Goal: Task Accomplishment & Management: Complete application form

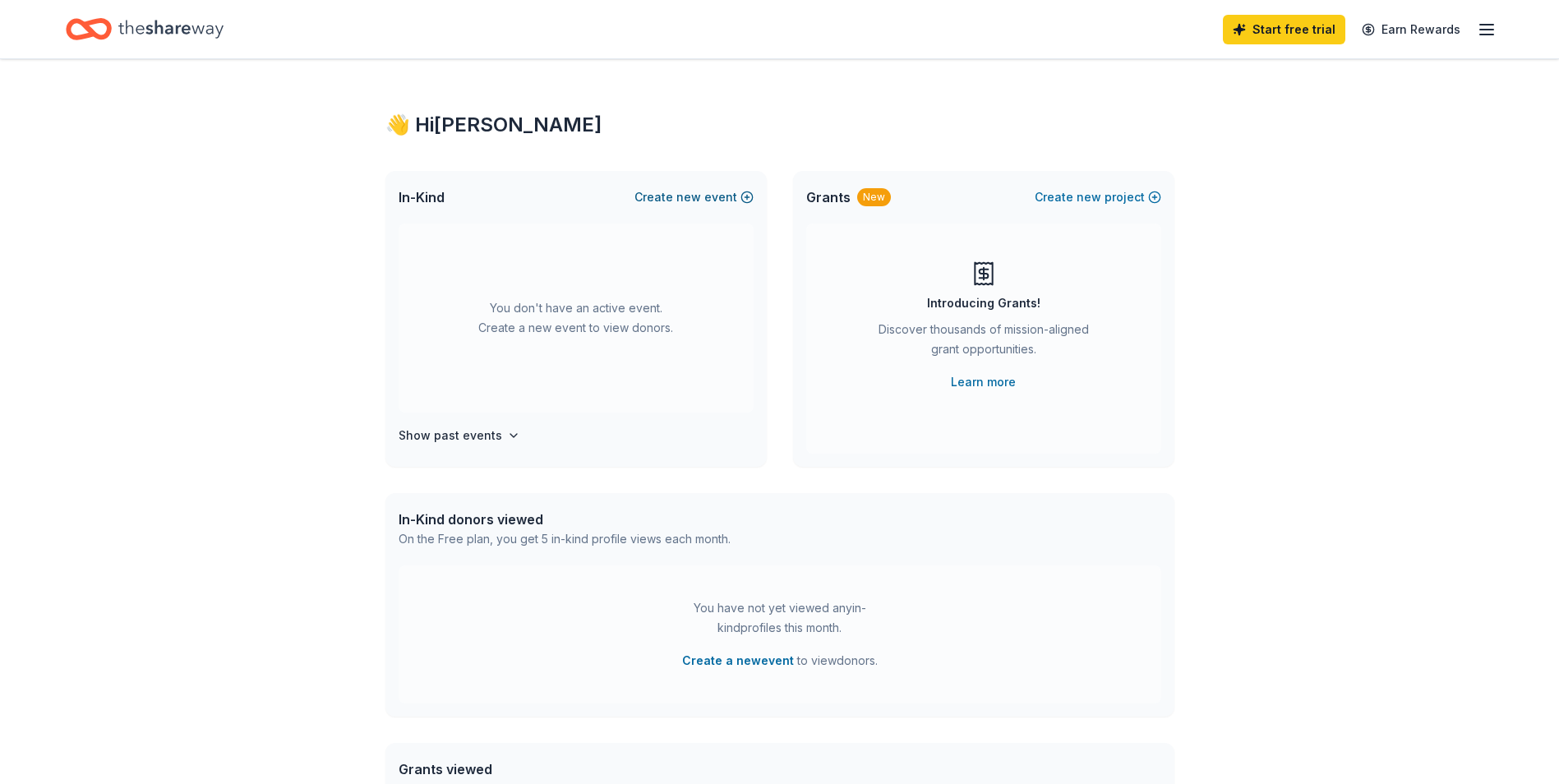
click at [701, 194] on span "new" at bounding box center [689, 197] width 25 height 19
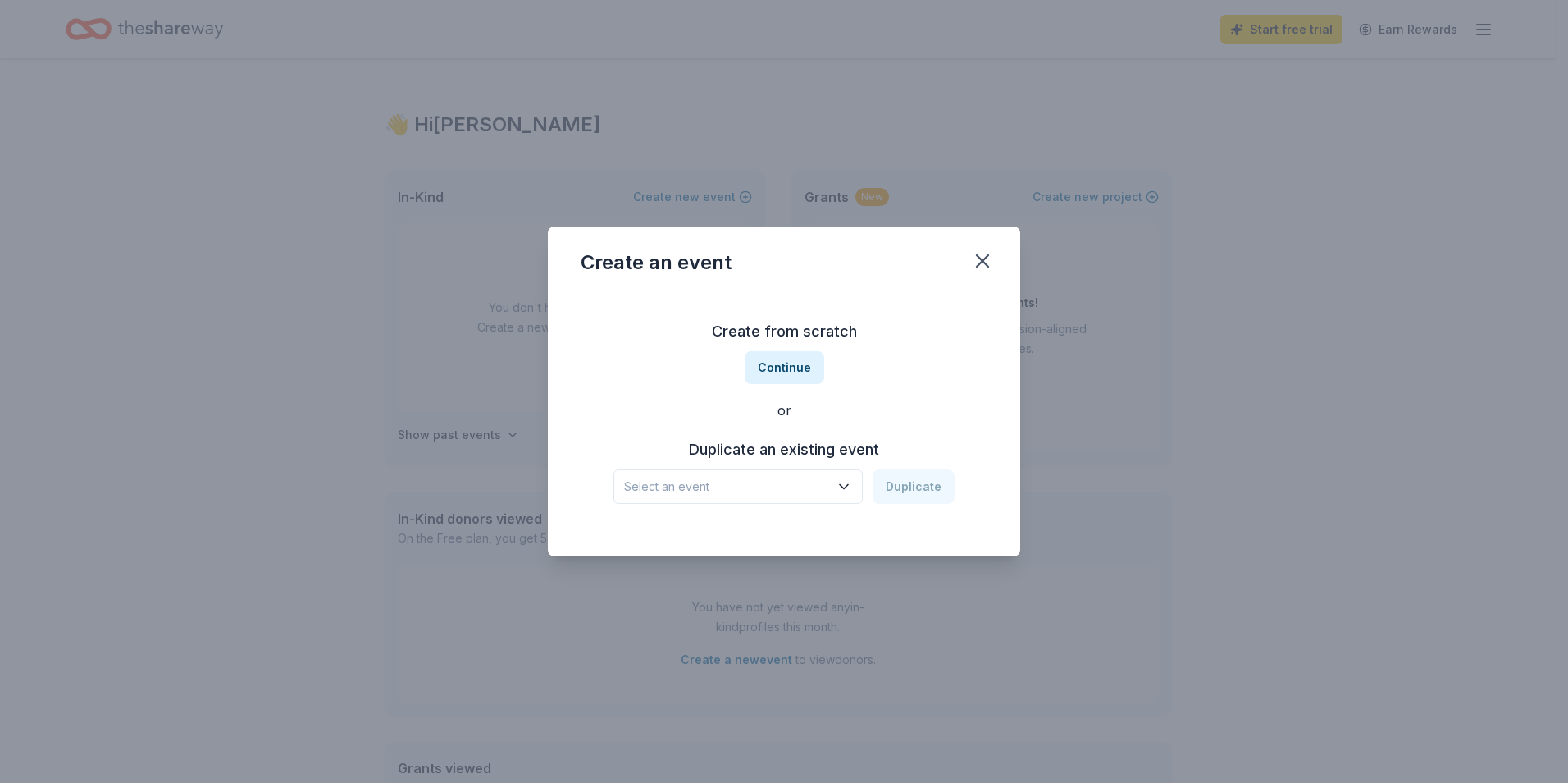
click at [762, 483] on span "Select an event" at bounding box center [727, 486] width 205 height 19
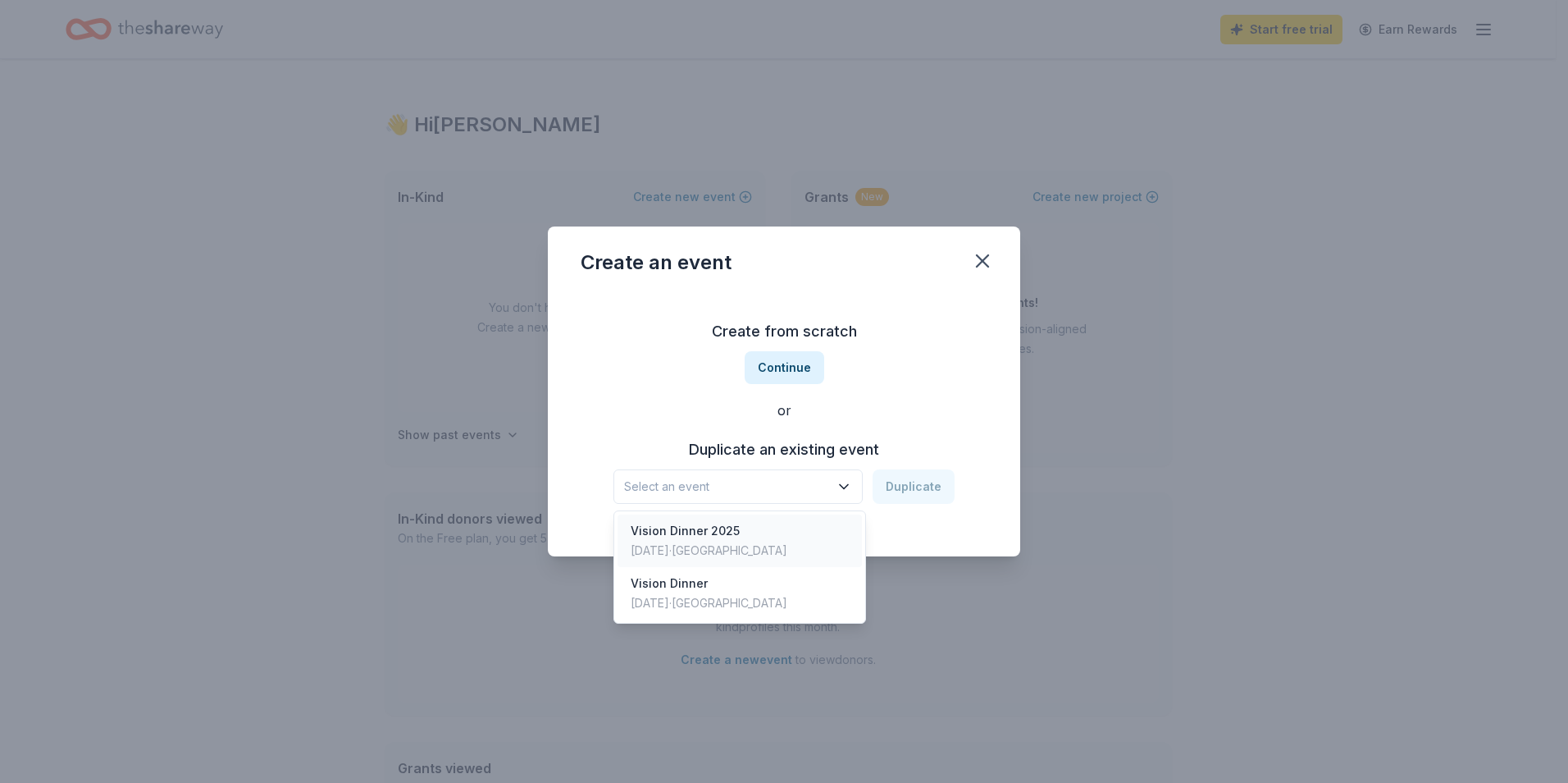
click at [744, 531] on div "Vision Dinner 2025 Mar 01, 2025 · TX" at bounding box center [740, 540] width 245 height 52
click at [750, 481] on div "Vision Dinner 2025" at bounding box center [727, 486] width 205 height 19
click at [926, 487] on div "Vision Dinner 2025 Duplicate" at bounding box center [784, 487] width 341 height 35
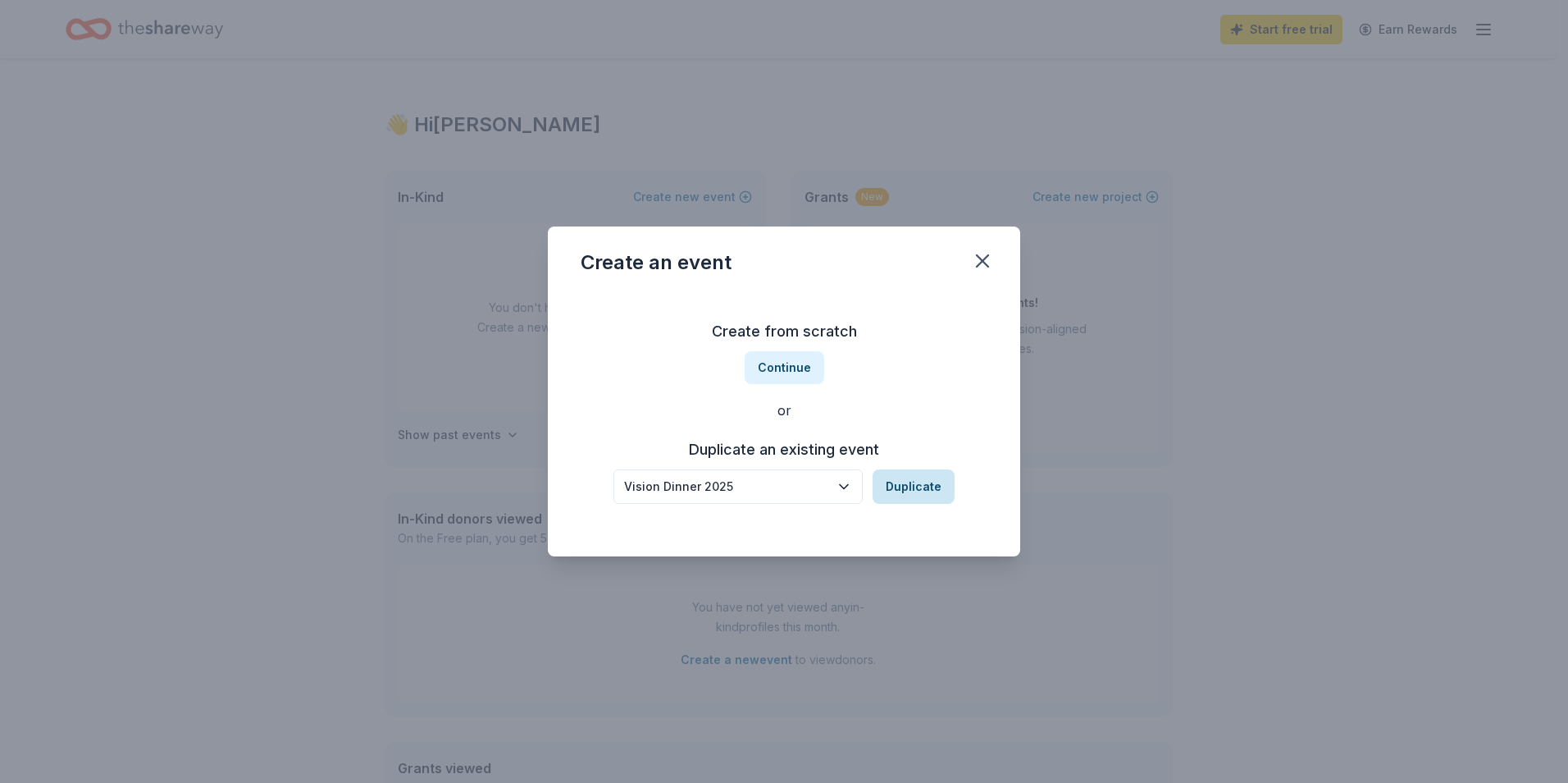
click at [910, 494] on button "Duplicate" at bounding box center [913, 487] width 82 height 35
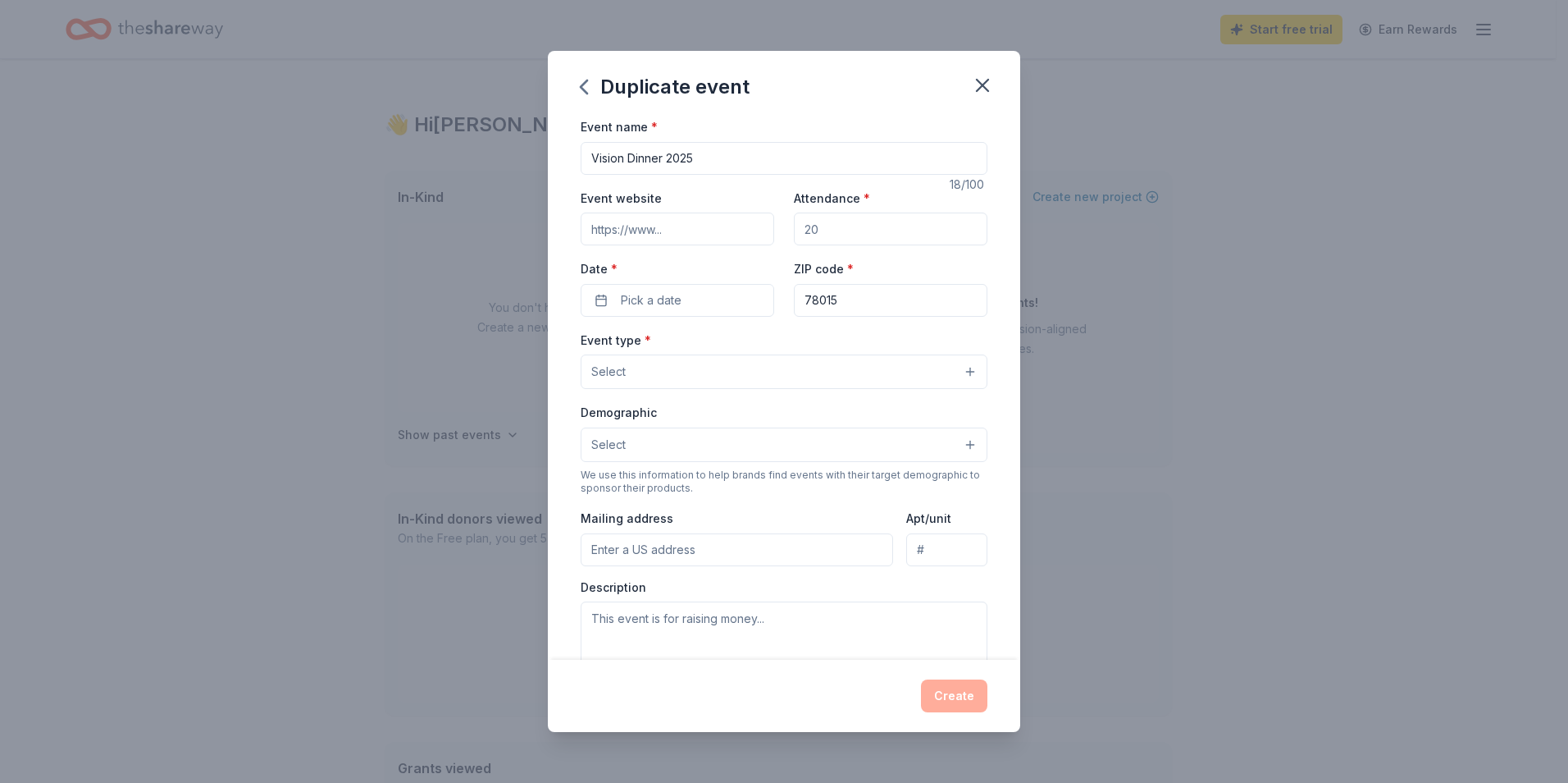
click at [751, 160] on input "Vision Dinner 2025" at bounding box center [784, 158] width 407 height 33
type input "Vision Dinner 2026"
click at [688, 239] on input "Event website" at bounding box center [677, 229] width 194 height 33
click at [657, 225] on input "Event website" at bounding box center [677, 229] width 194 height 33
paste input "https://www.hillcountrydailybread.org/why-poverty-matters"
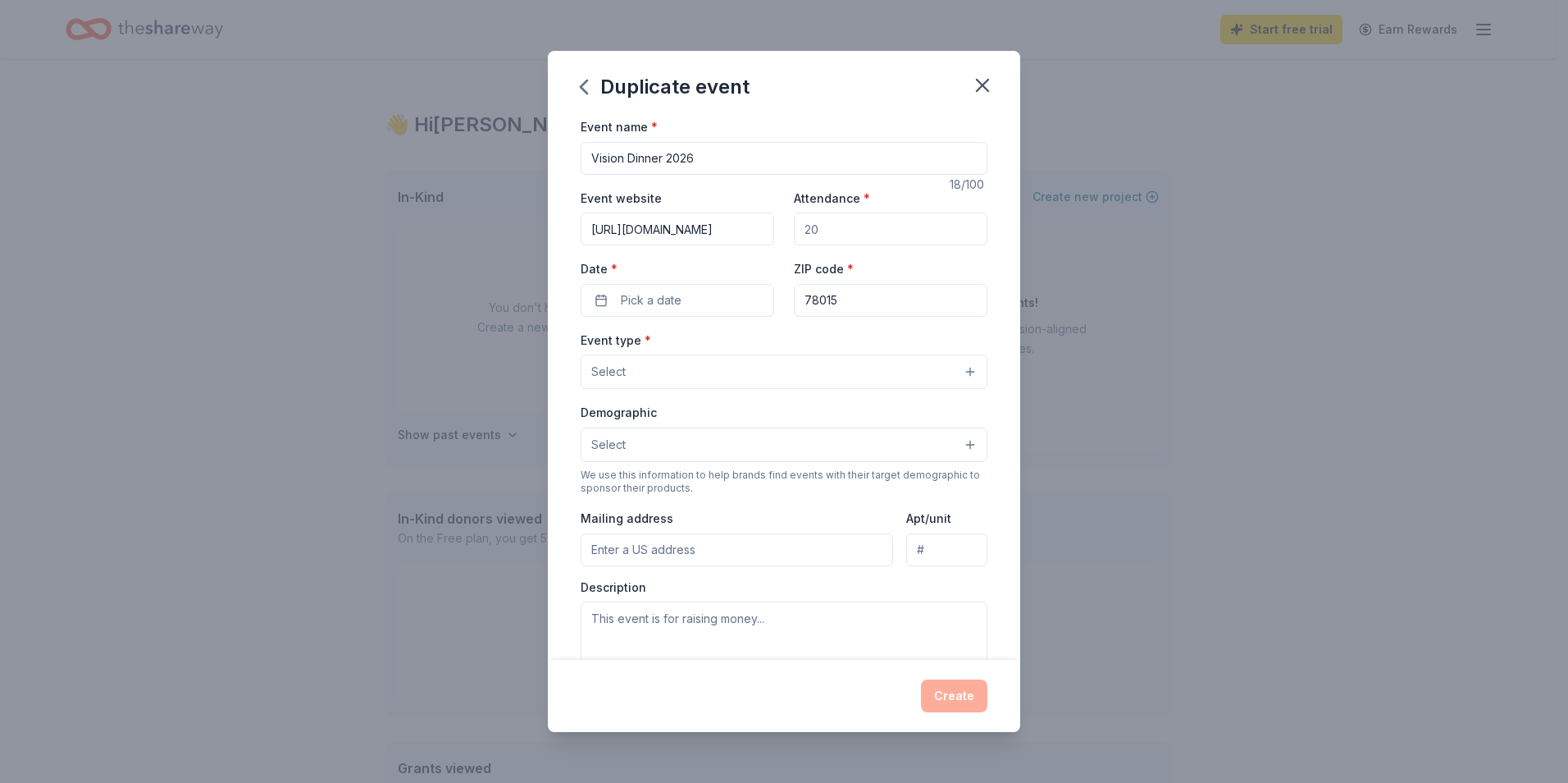
scroll to position [0, 157]
type input "https://www.hillcountrydailybread.org/why-poverty-matters"
click at [656, 307] on span "Pick a date" at bounding box center [651, 300] width 61 height 19
click at [758, 346] on button "Go to next month" at bounding box center [762, 344] width 23 height 23
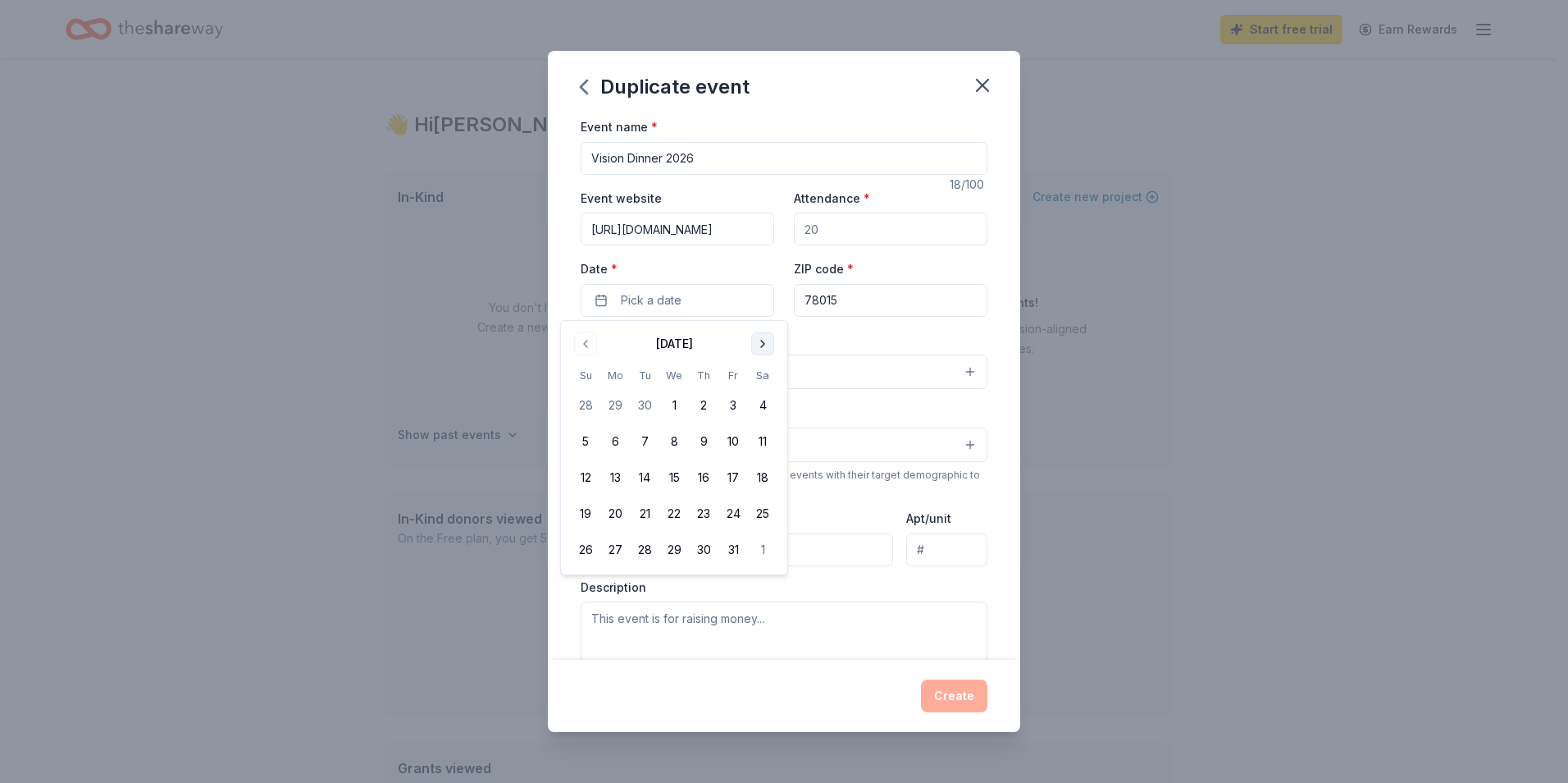
click at [758, 345] on button "Go to next month" at bounding box center [762, 344] width 23 height 23
click at [757, 344] on button "Go to next month" at bounding box center [762, 344] width 23 height 23
click at [757, 343] on button "Go to next month" at bounding box center [762, 344] width 23 height 23
click at [764, 517] on button "28" at bounding box center [762, 513] width 30 height 30
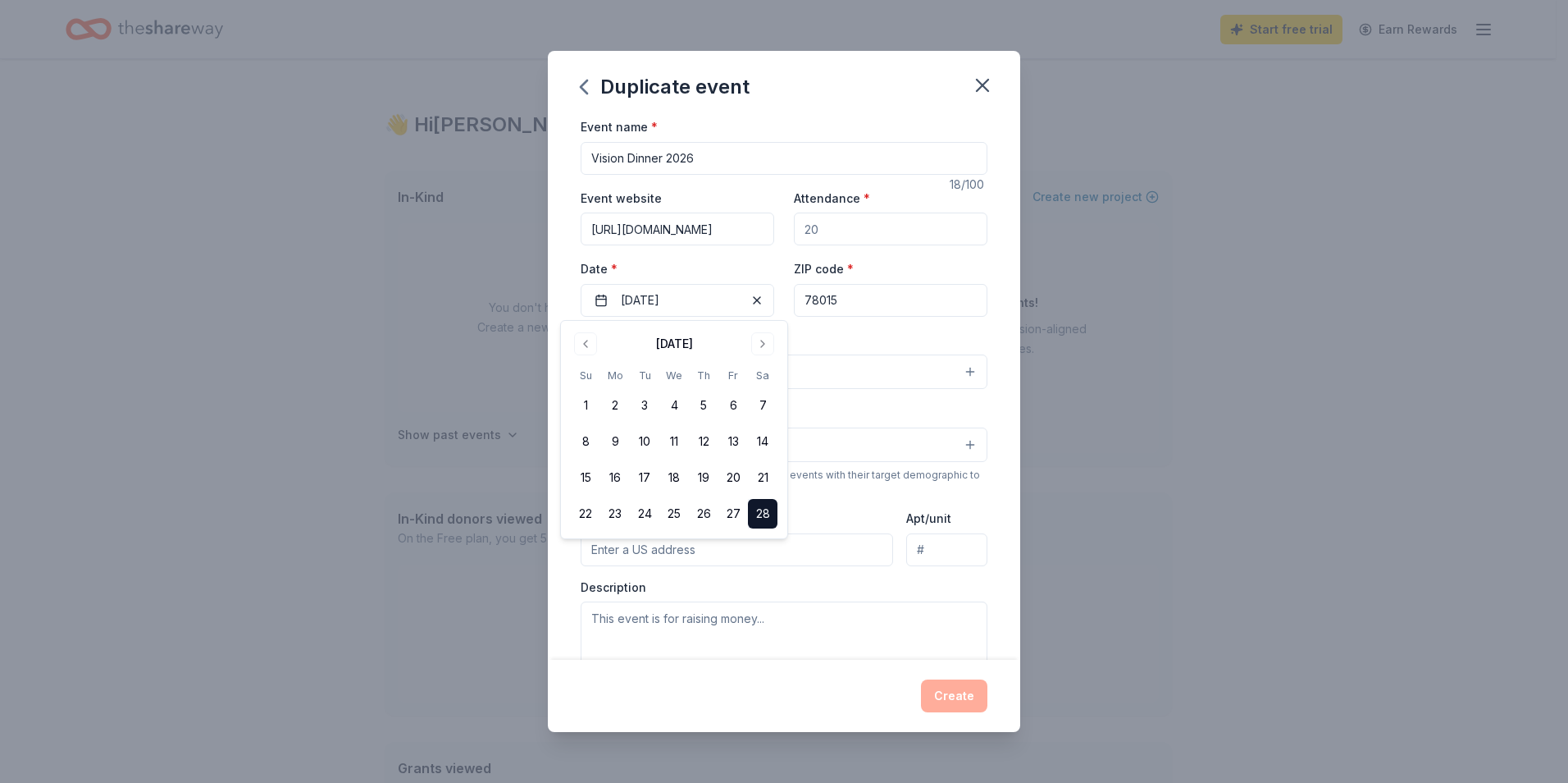
click at [864, 223] on input "Attendance *" at bounding box center [890, 229] width 194 height 33
type input "1020"
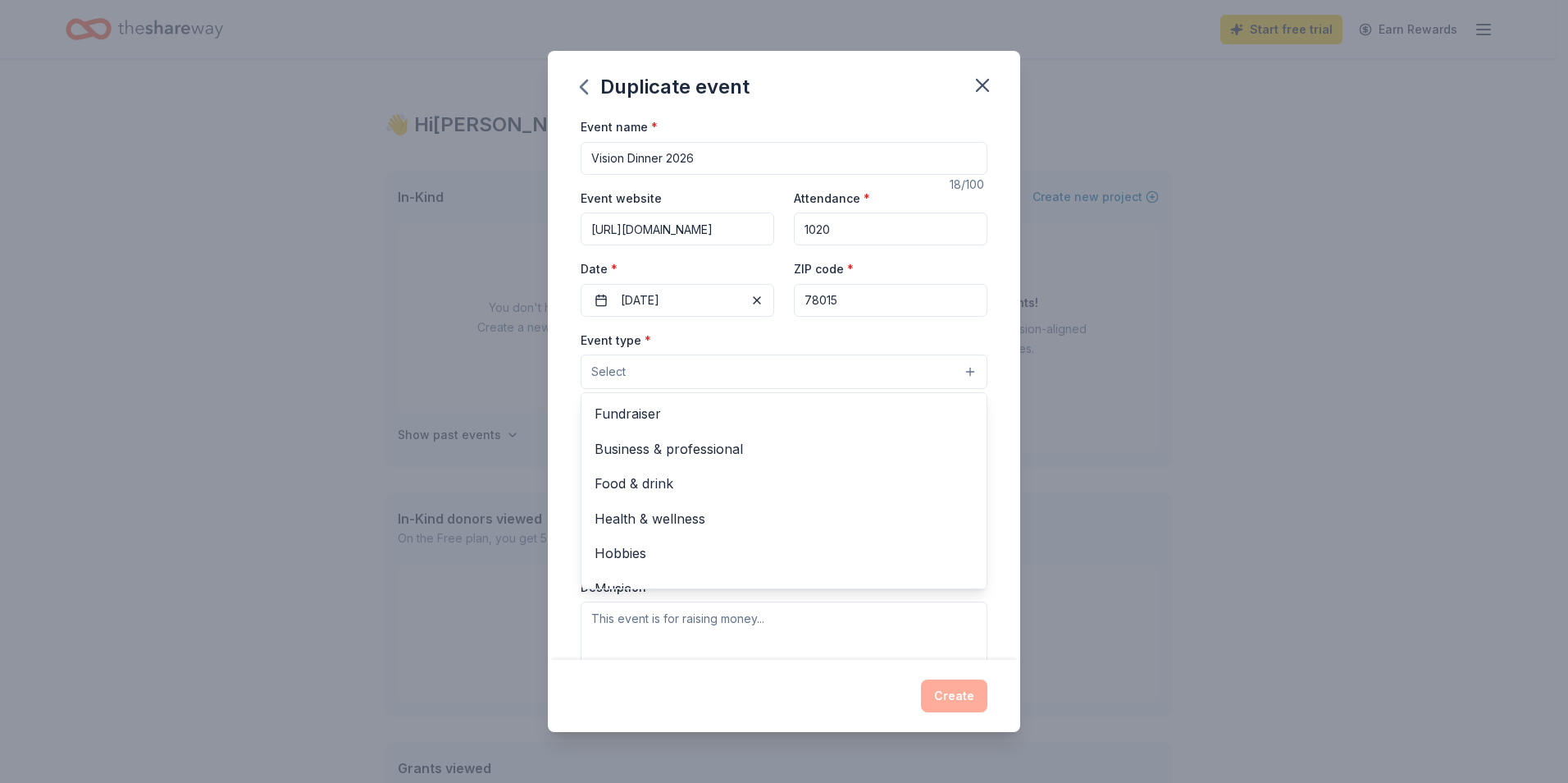
click at [677, 371] on button "Select" at bounding box center [784, 372] width 407 height 35
click at [683, 413] on span "Fundraiser" at bounding box center [784, 414] width 379 height 21
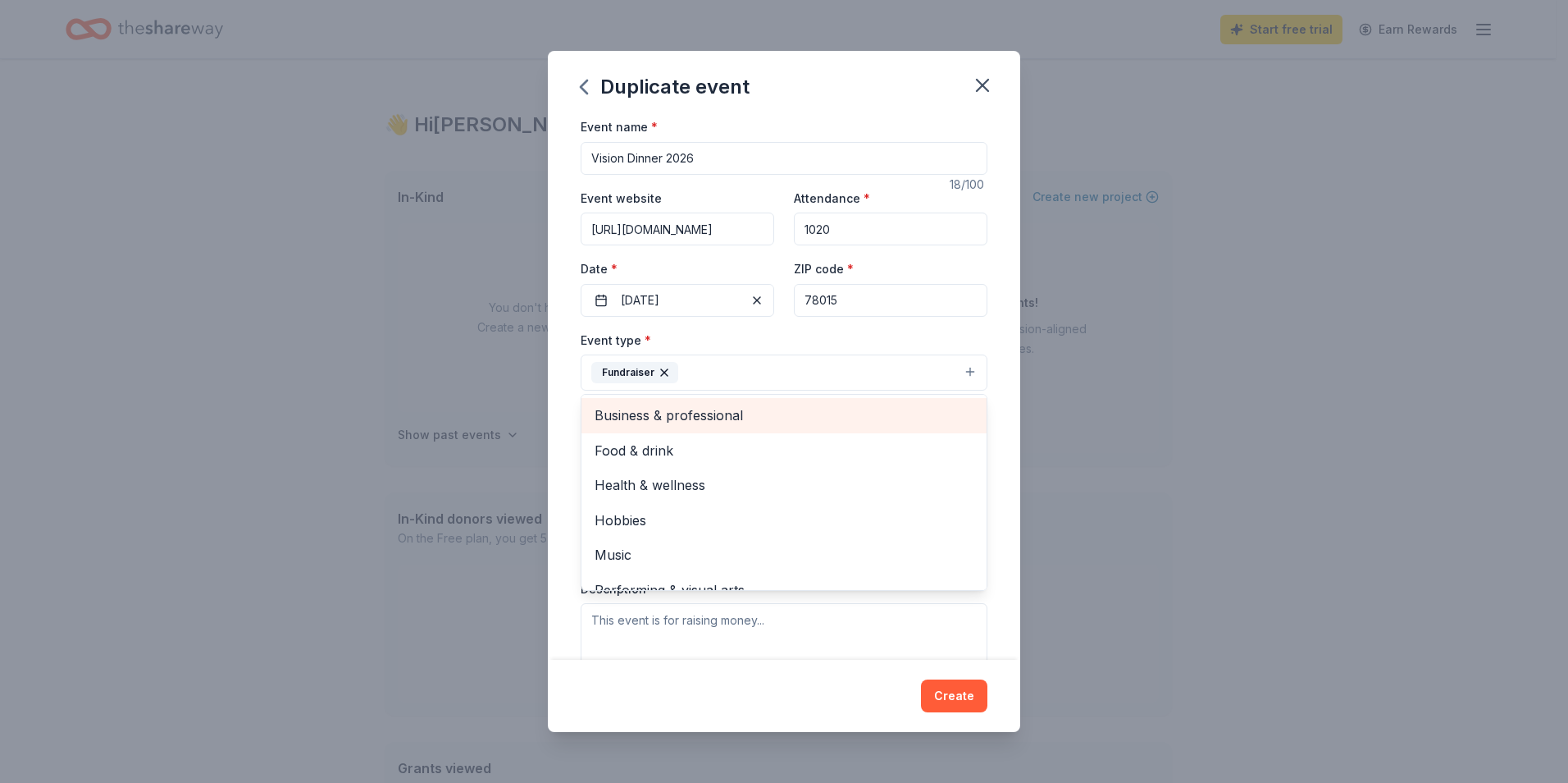
click at [708, 418] on span "Business & professional" at bounding box center [784, 415] width 379 height 21
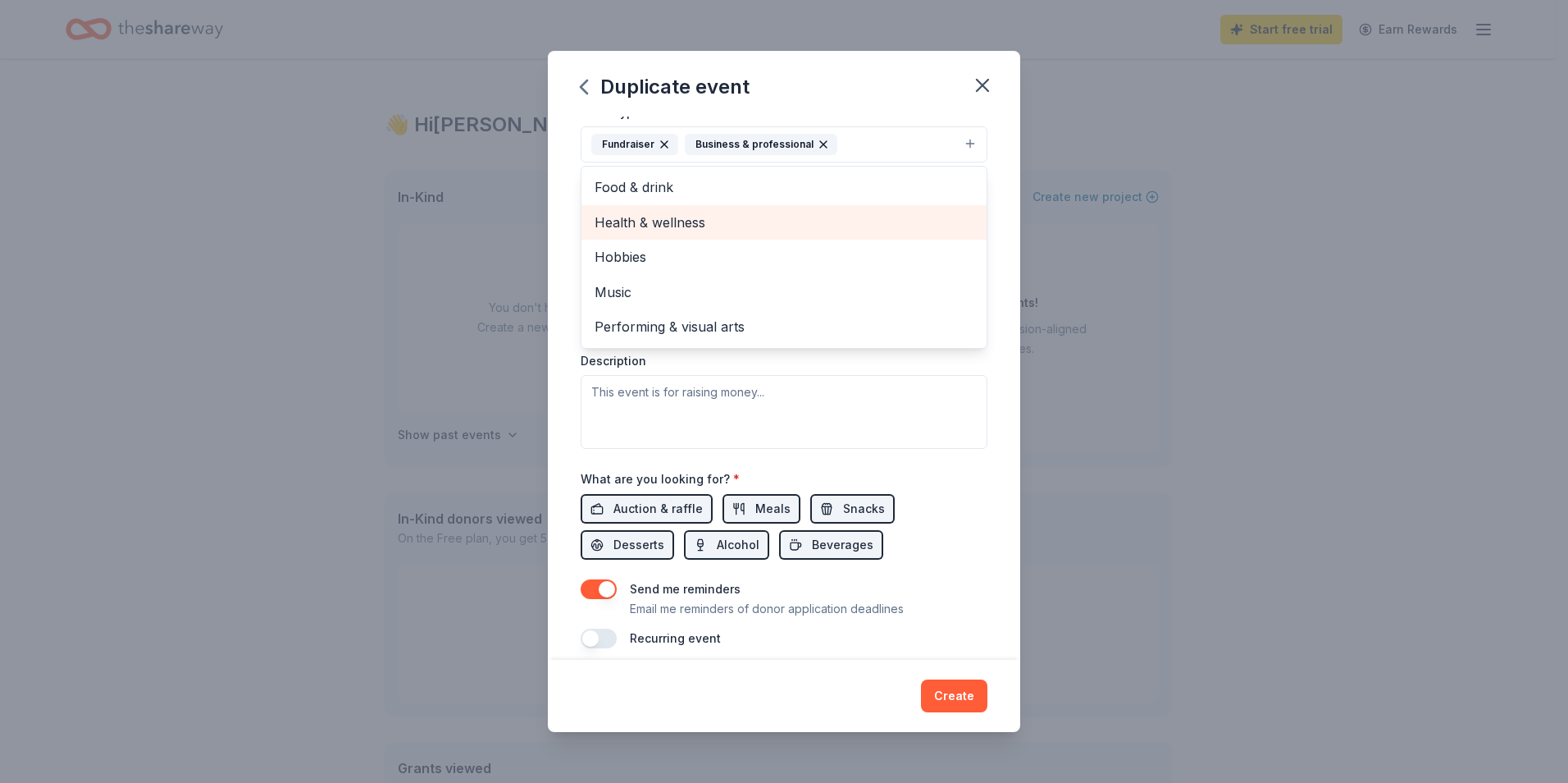
scroll to position [246, 0]
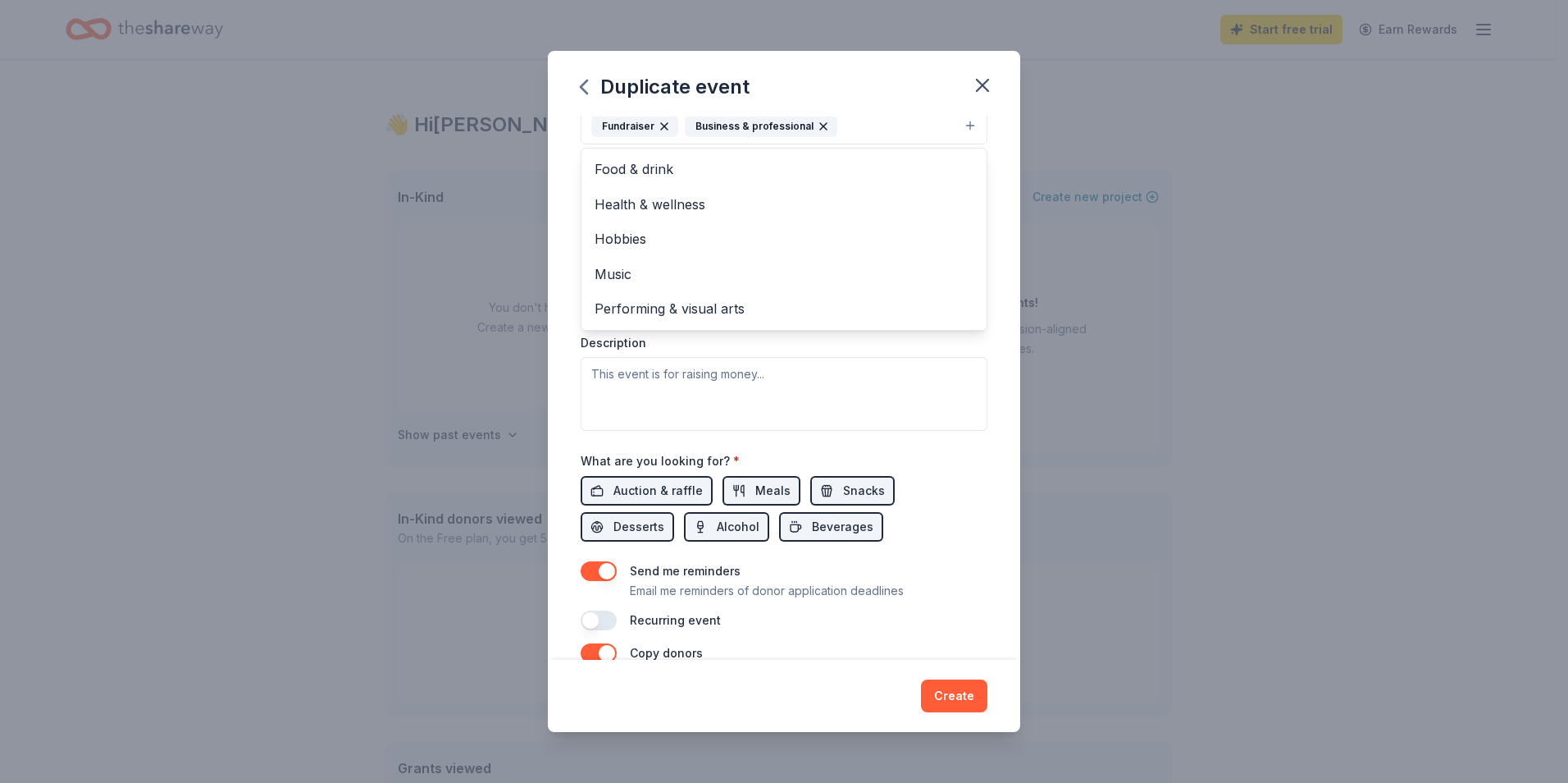
click at [754, 400] on div "Event type * Fundraiser Business & professional Food & drink Health & wellness …" at bounding box center [784, 257] width 407 height 347
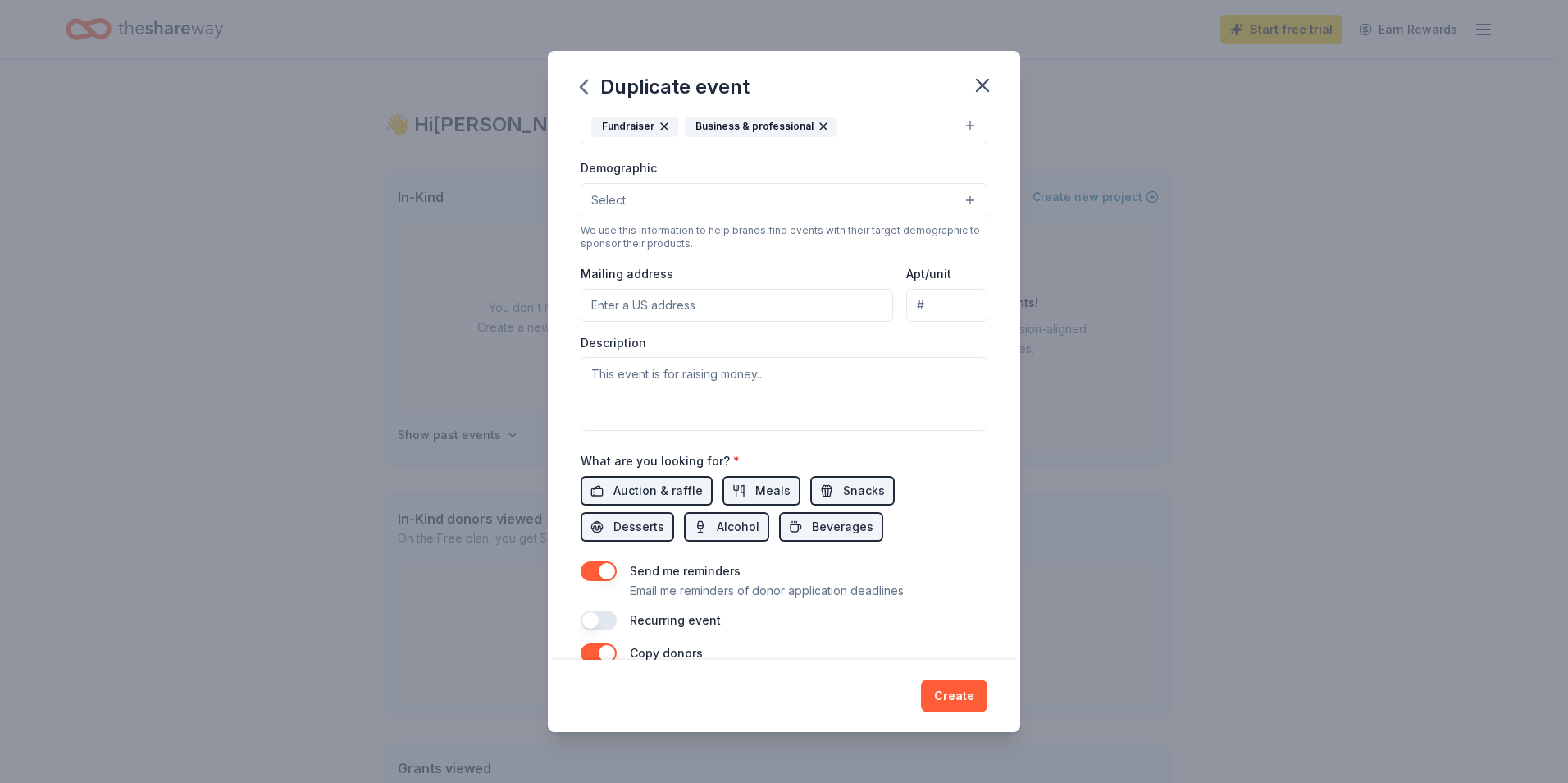
scroll to position [238, 0]
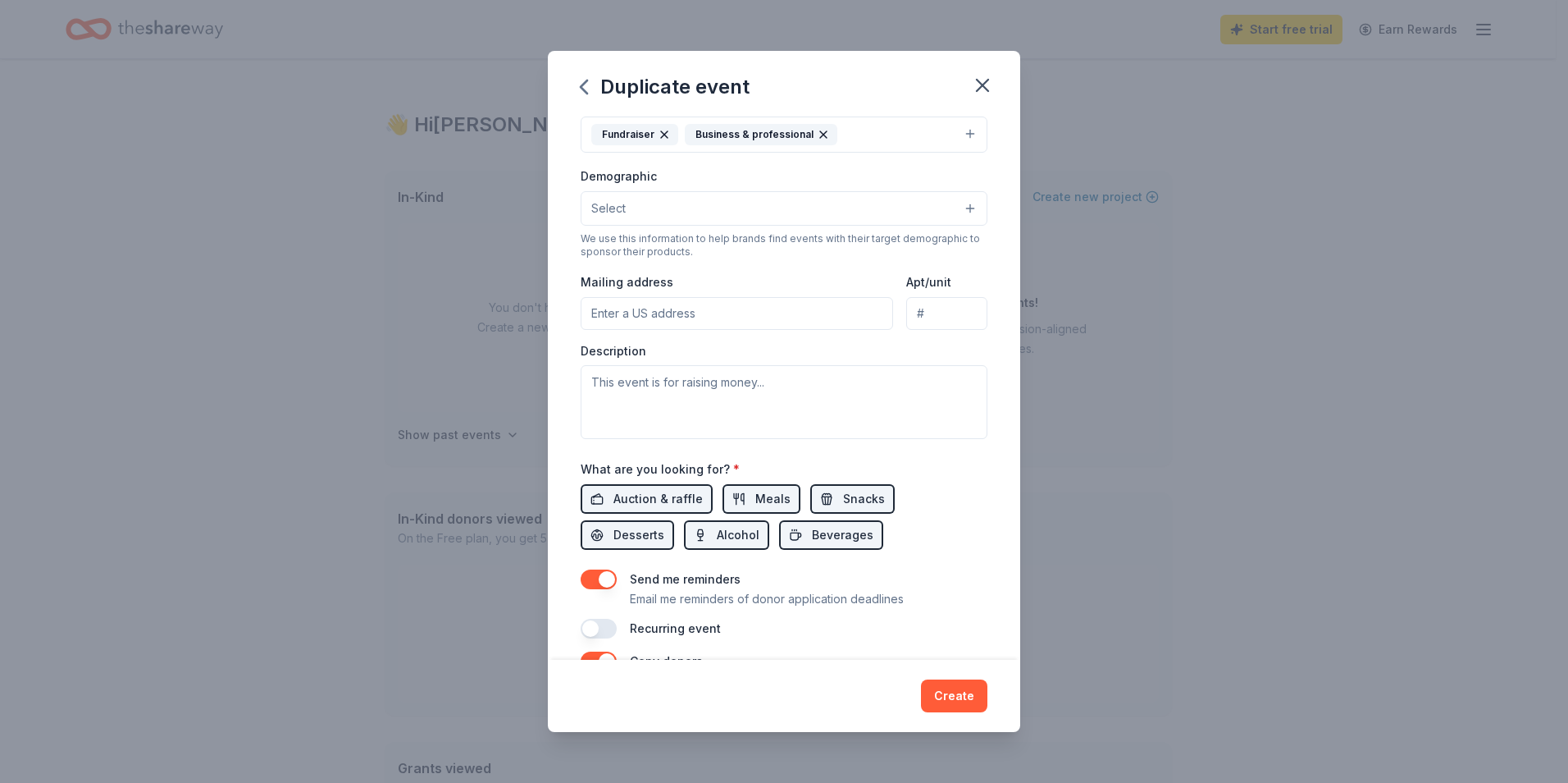
click at [670, 317] on input "Mailing address" at bounding box center [736, 313] width 312 height 33
type input "38 Cascade Caverns"
click at [925, 316] on input "38 Cascade Caverns" at bounding box center [946, 313] width 81 height 33
type input "s"
click at [781, 318] on input "38 Cascade Caverns" at bounding box center [736, 313] width 312 height 33
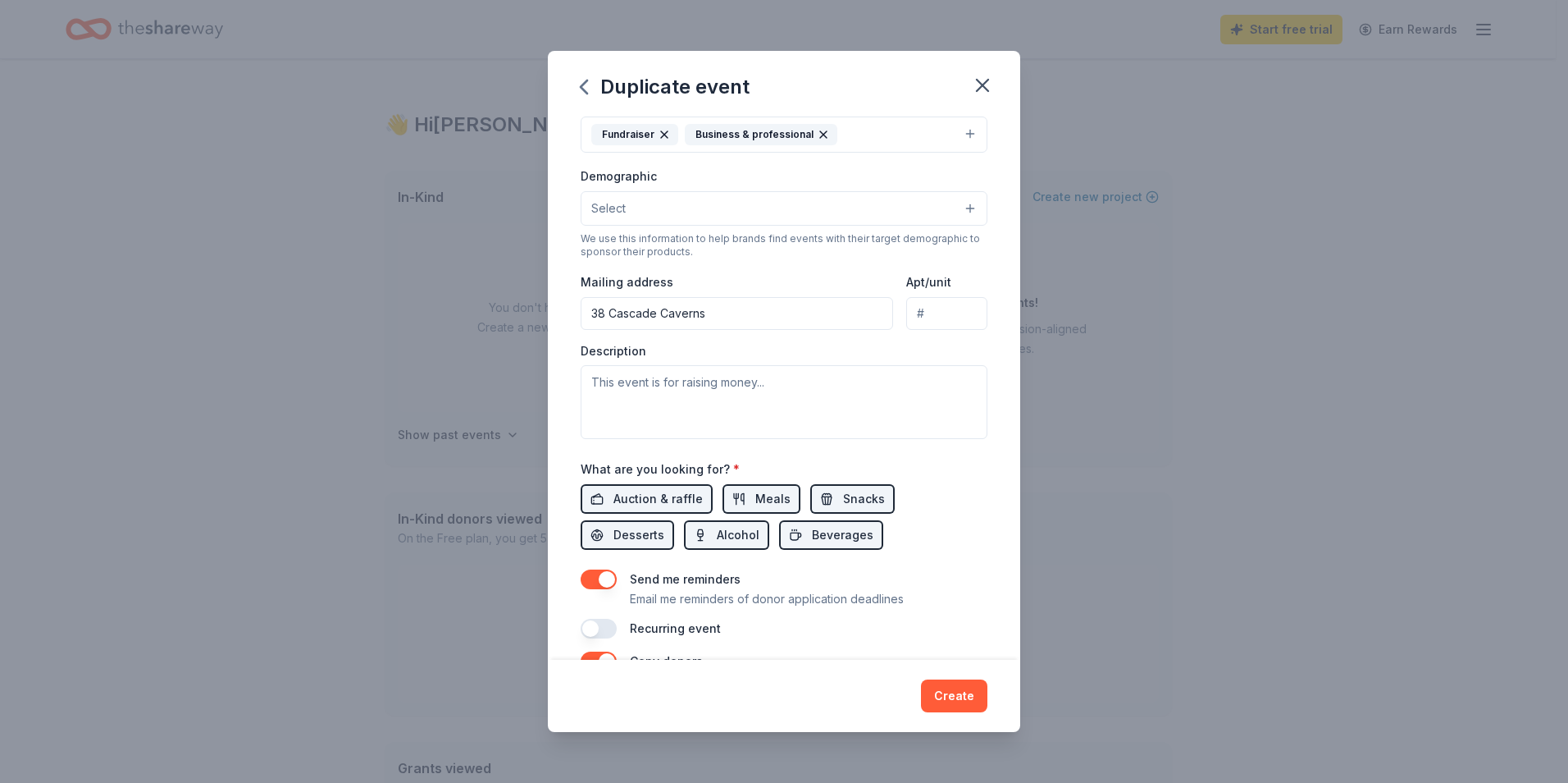
type input "38 Cascade Caverns, Boerne Texas 78015"
click at [642, 387] on textarea at bounding box center [784, 402] width 407 height 74
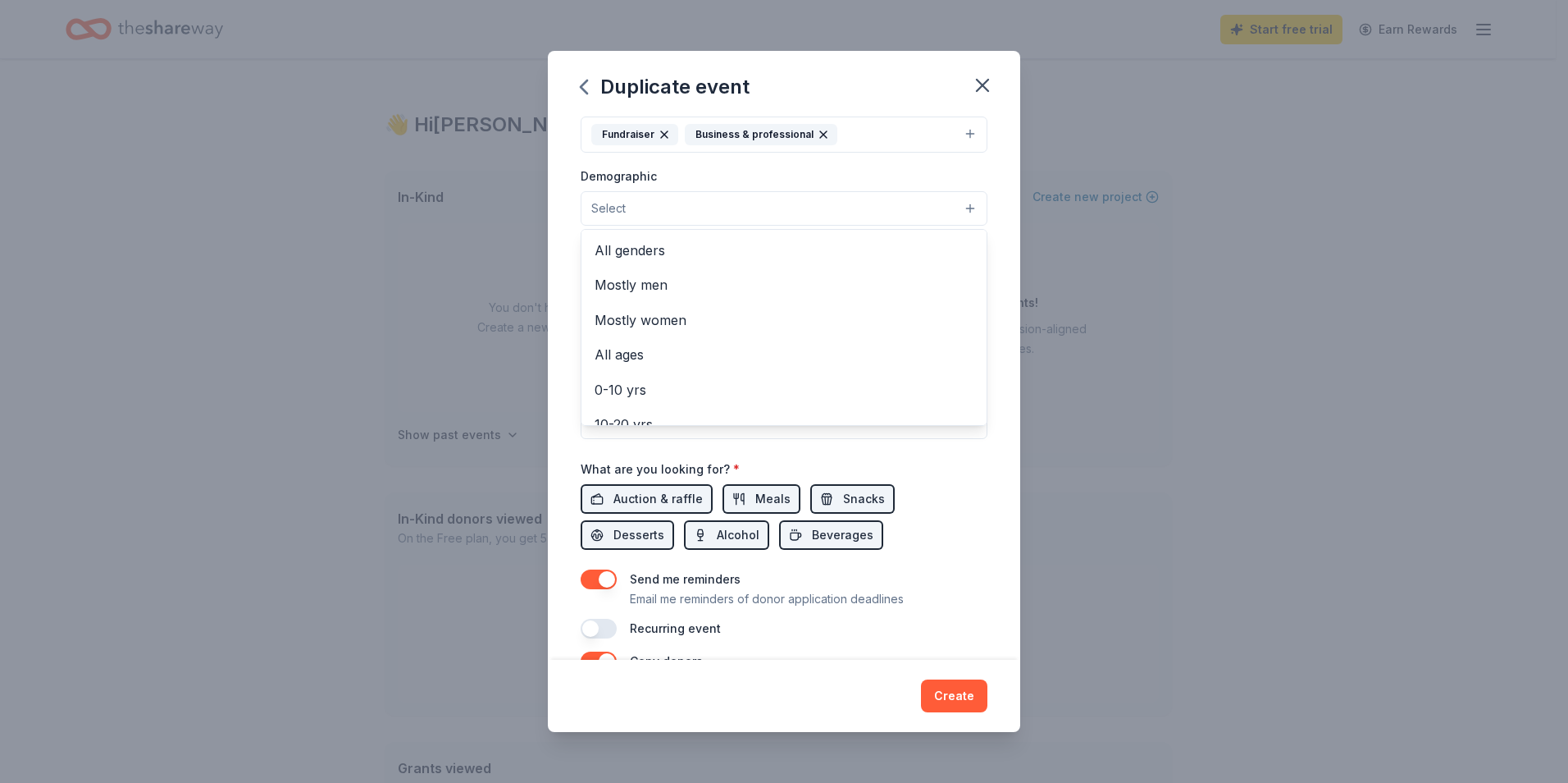
click at [625, 202] on span "Select" at bounding box center [608, 208] width 35 height 19
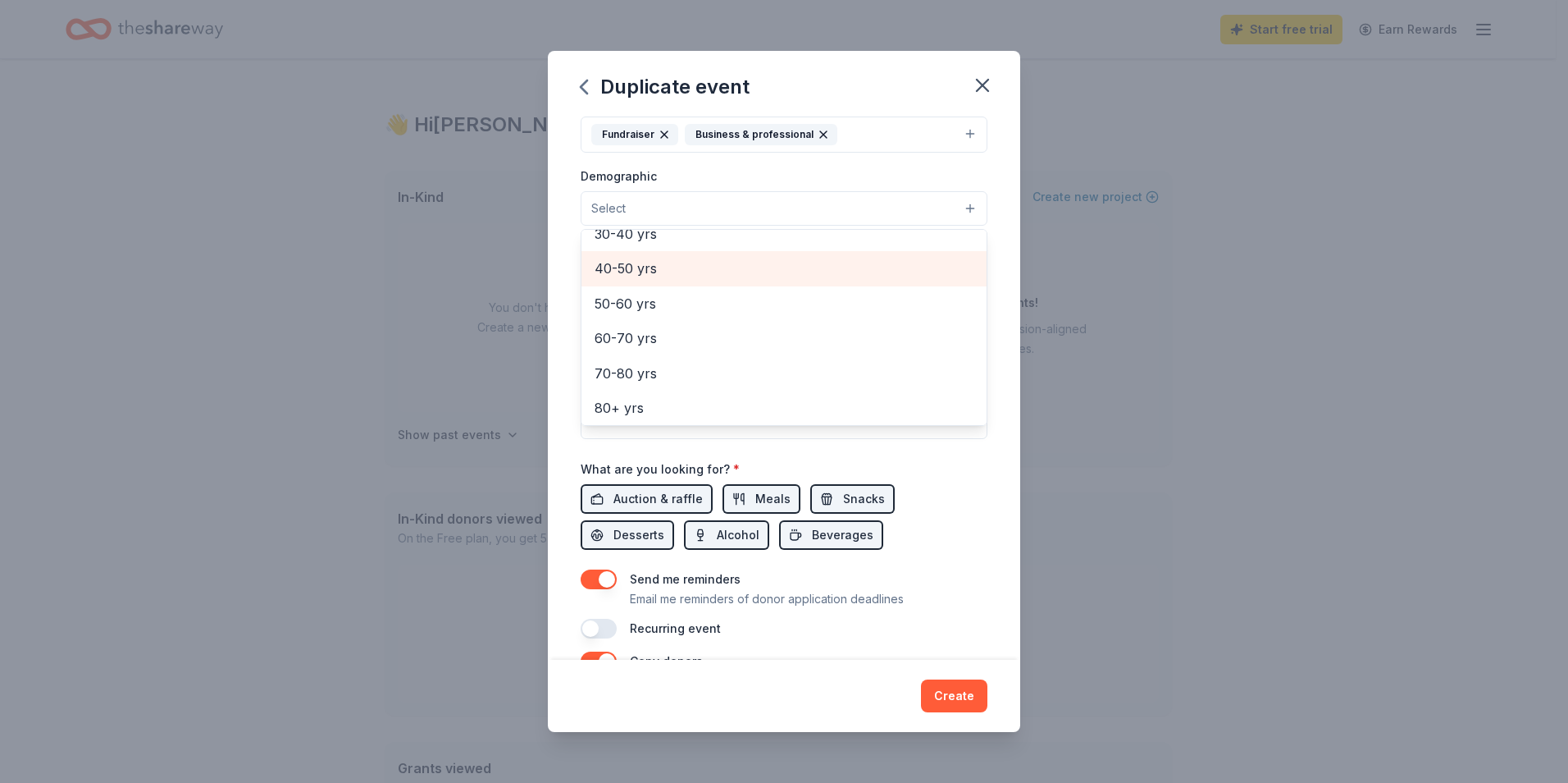
scroll to position [263, 0]
click at [639, 261] on span "40-50 yrs" at bounding box center [784, 265] width 379 height 21
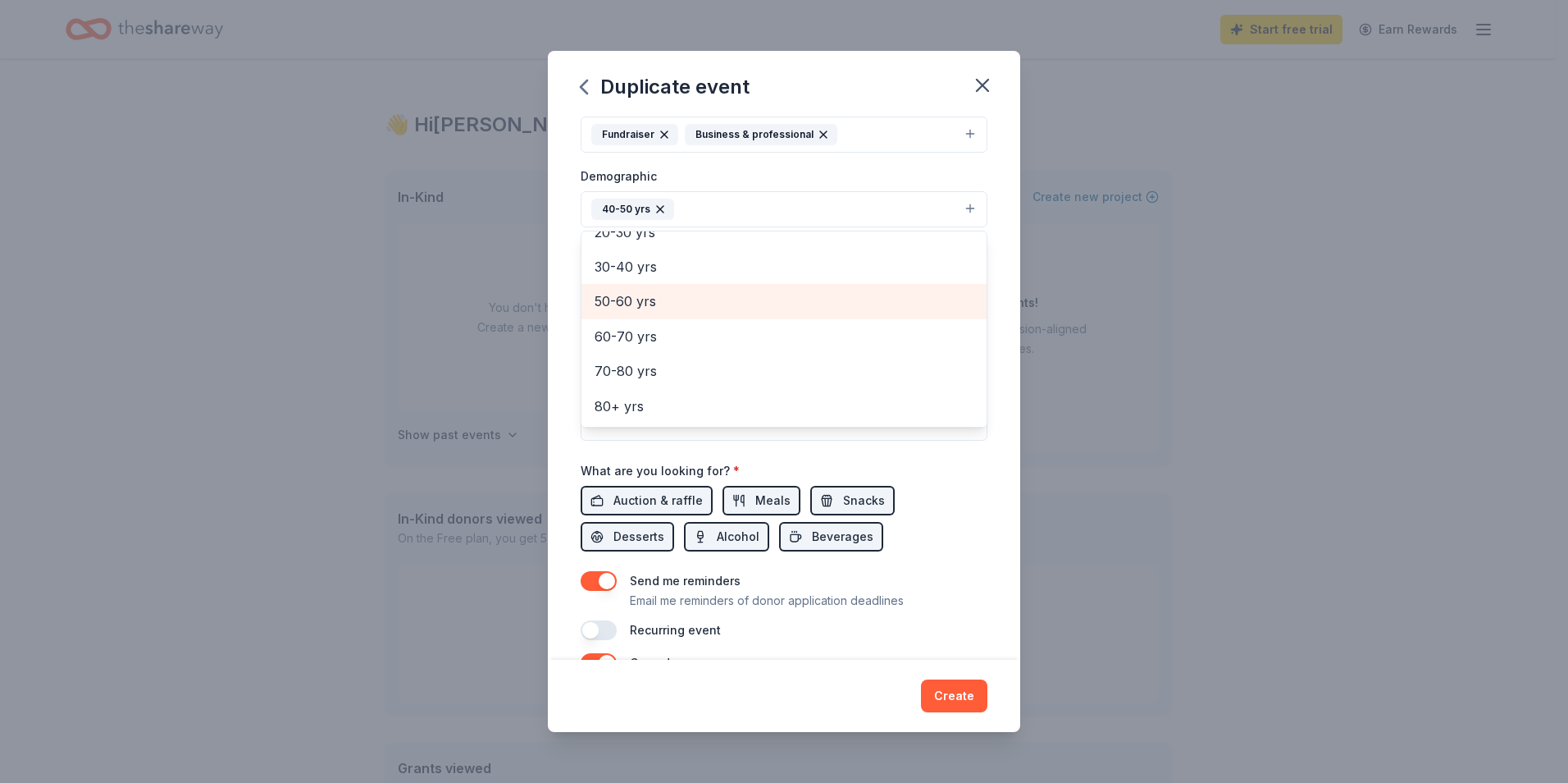
click at [619, 305] on span "50-60 yrs" at bounding box center [784, 301] width 379 height 21
click at [625, 306] on span "30-40 yrs" at bounding box center [784, 302] width 379 height 21
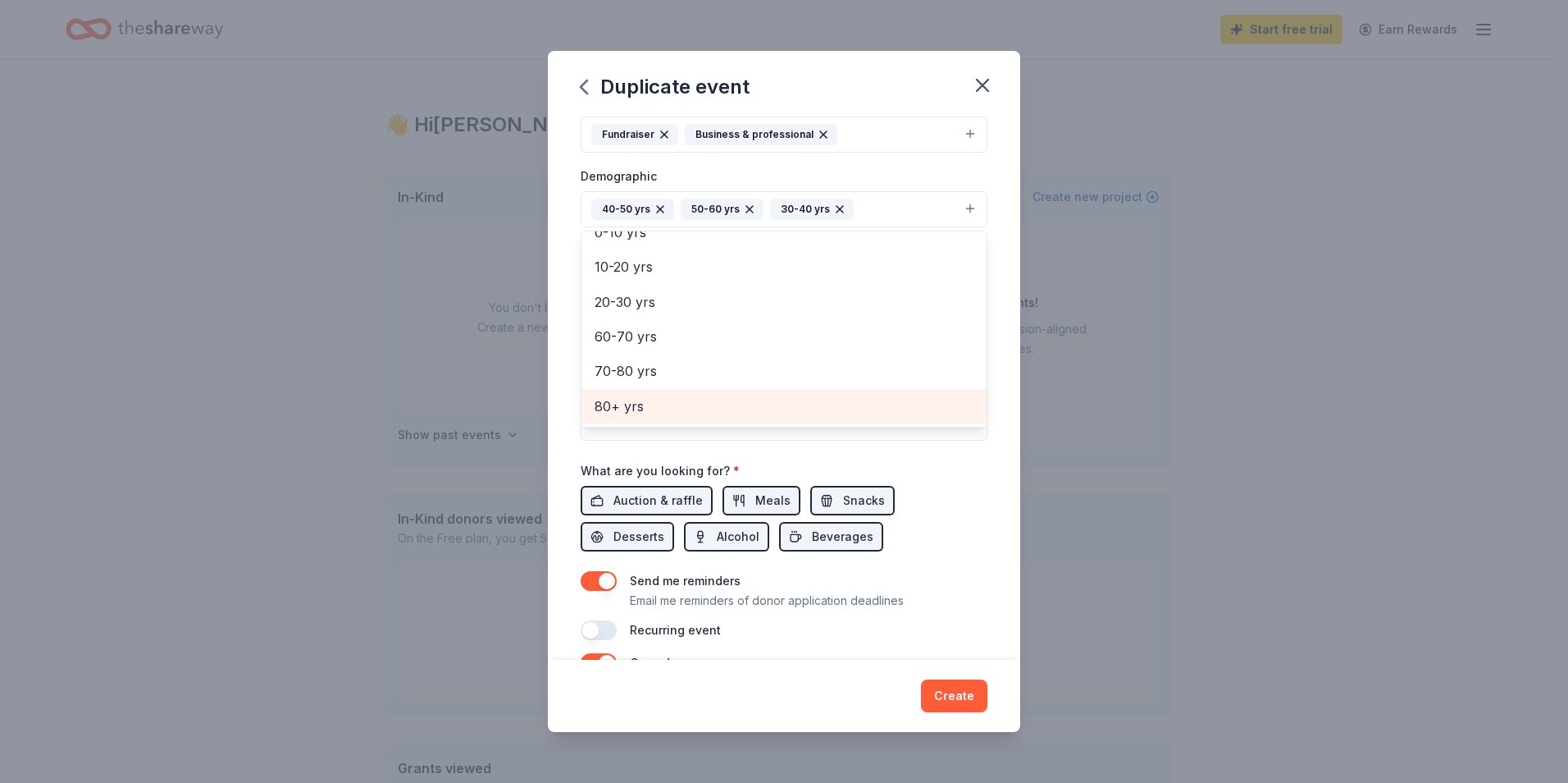
click at [619, 411] on span "80+ yrs" at bounding box center [784, 406] width 379 height 21
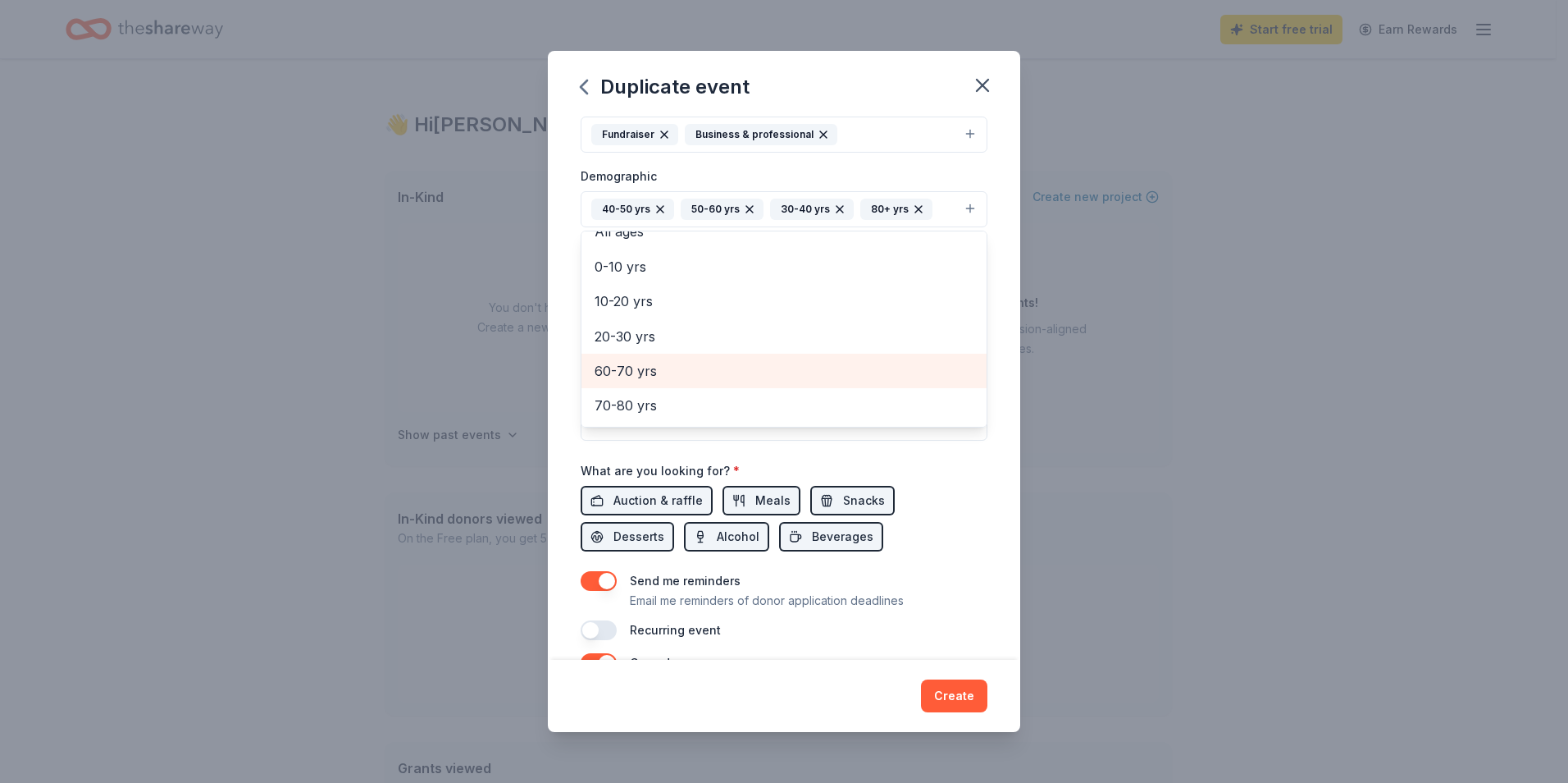
click at [635, 376] on span "60-70 yrs" at bounding box center [784, 371] width 379 height 21
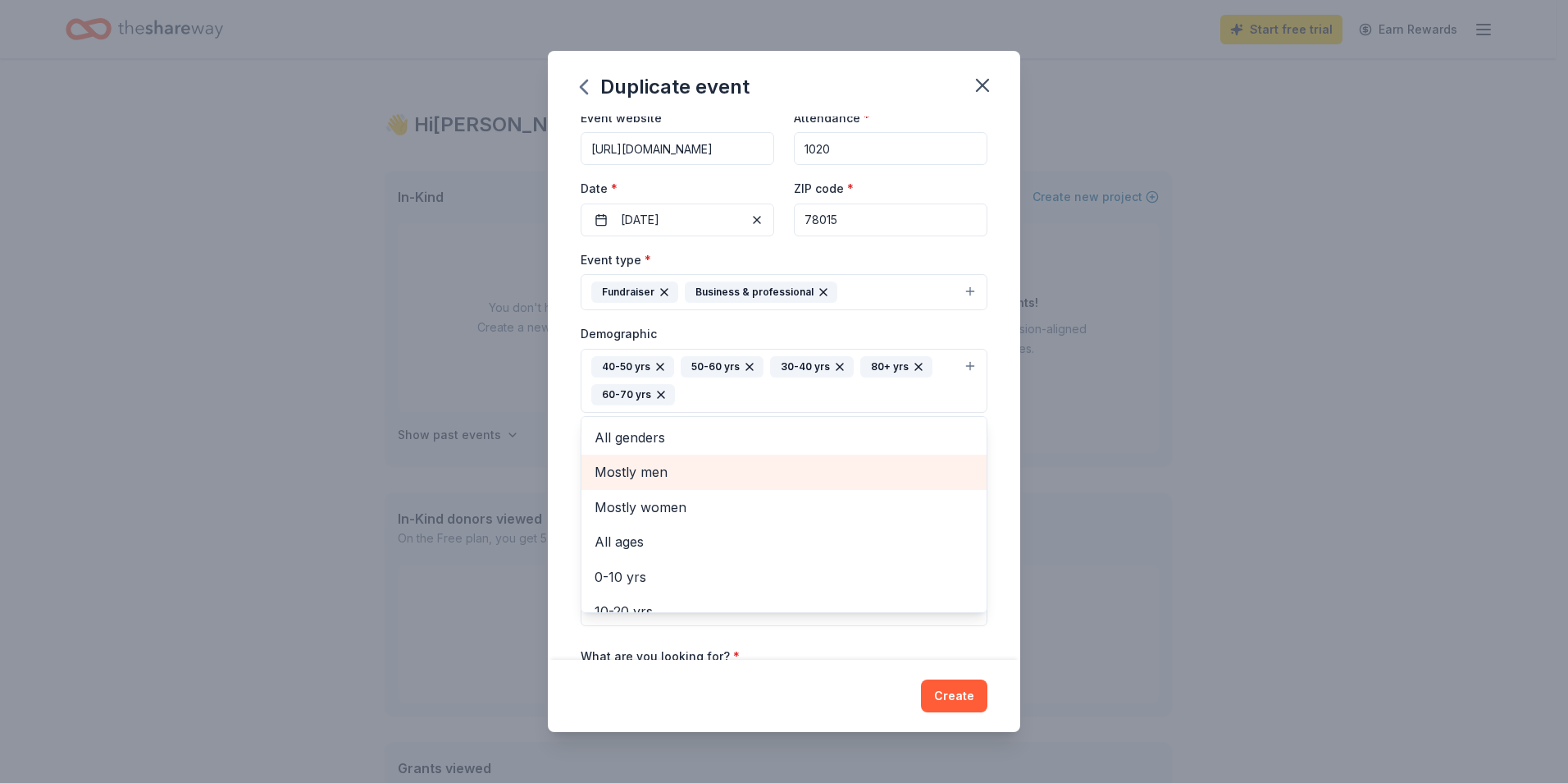
scroll to position [74, 0]
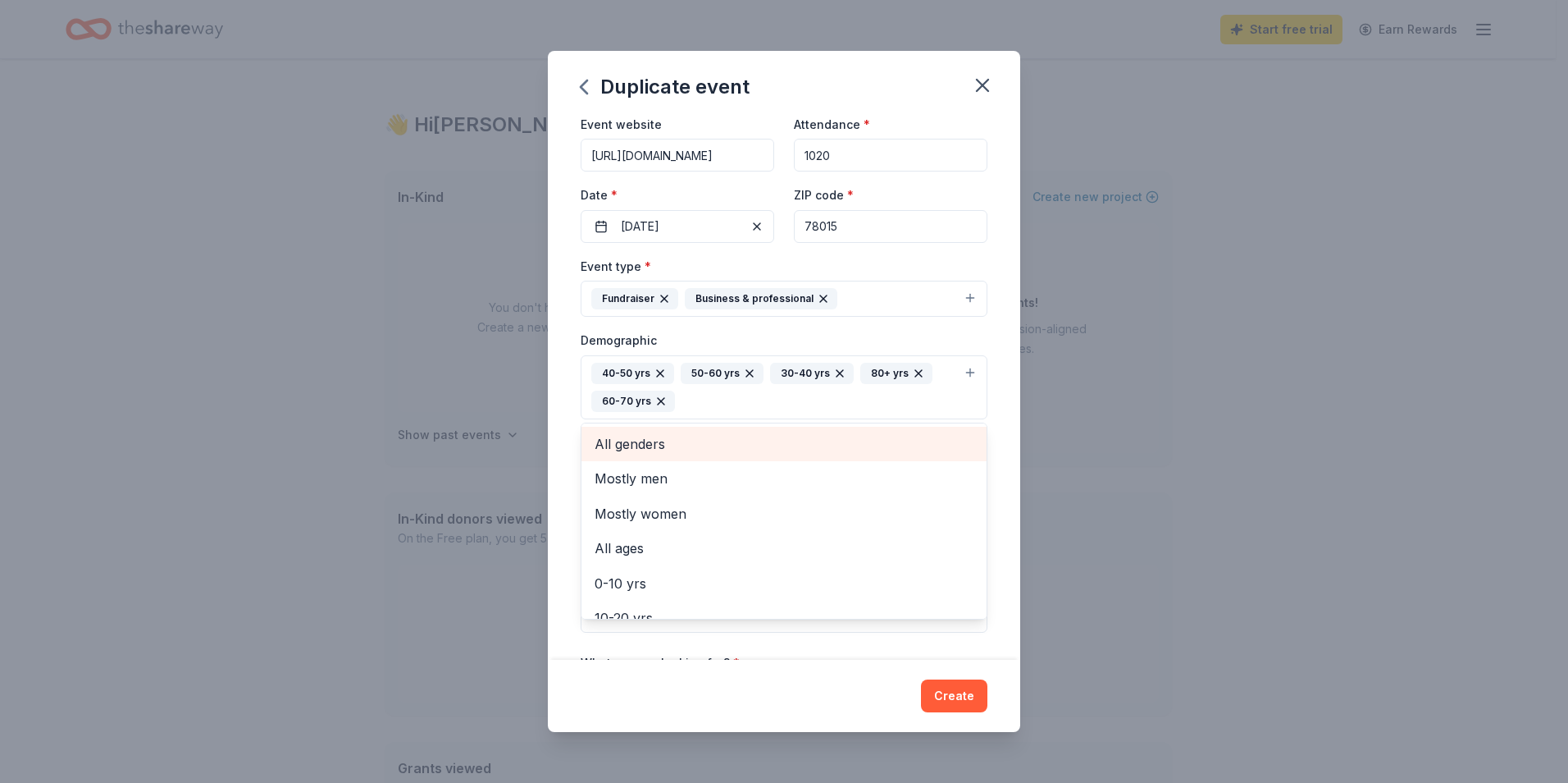
click at [621, 444] on span "All genders" at bounding box center [784, 444] width 379 height 21
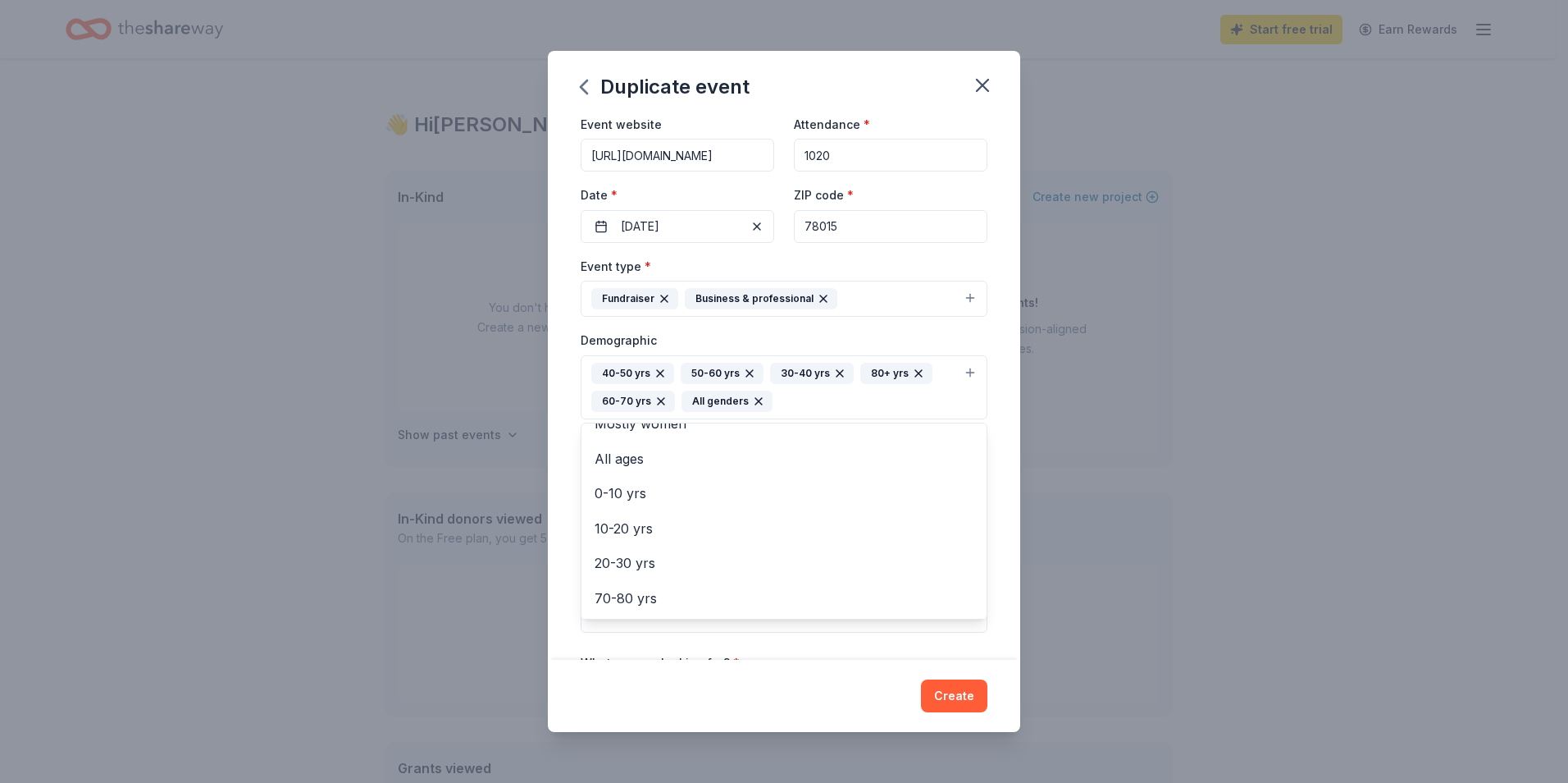
scroll to position [453, 0]
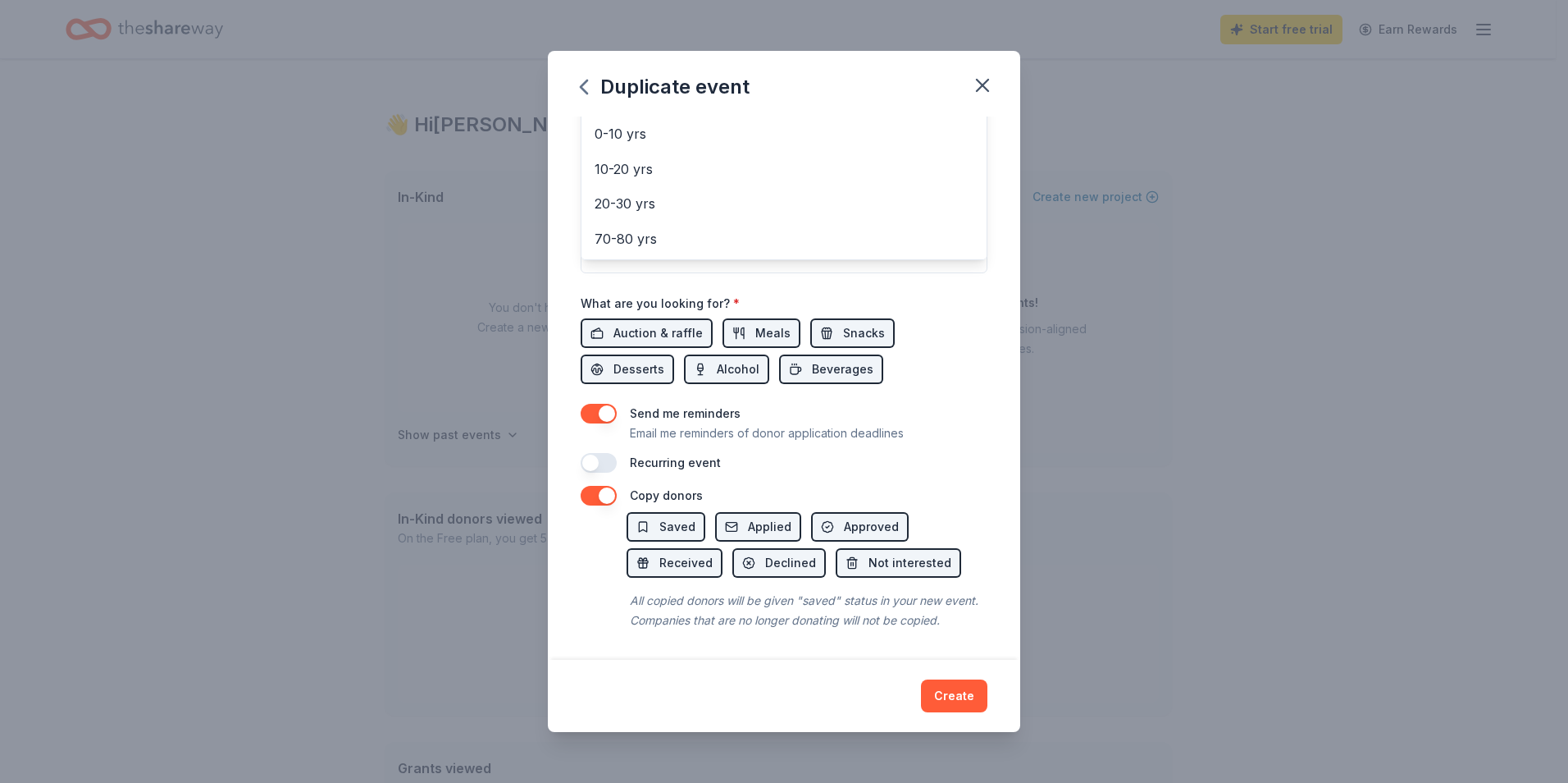
click at [625, 317] on div "Event name * Vision Dinner 2026 18 /100 Event website https://www.hillcountryda…" at bounding box center [784, 78] width 407 height 790
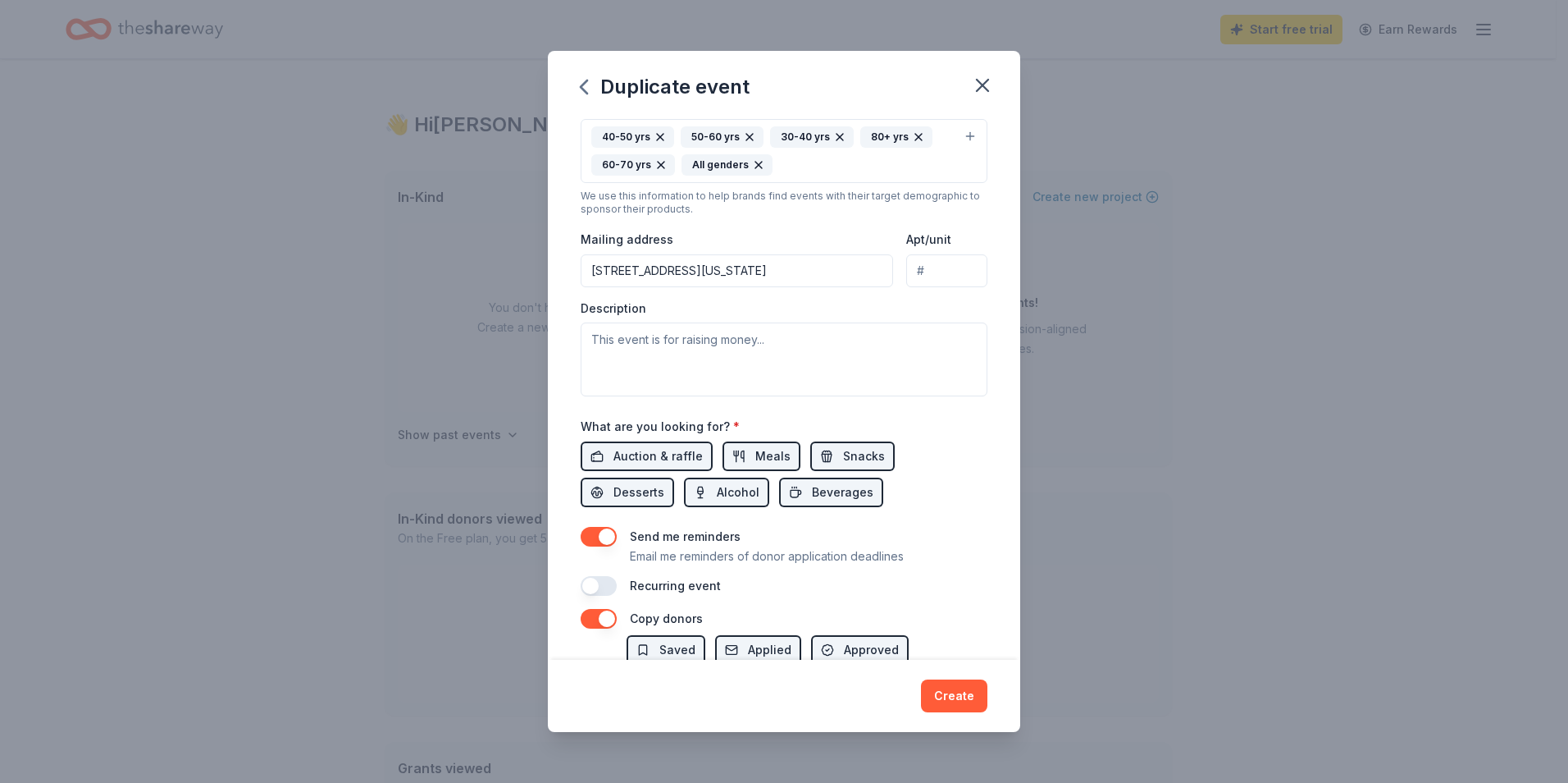
scroll to position [319, 0]
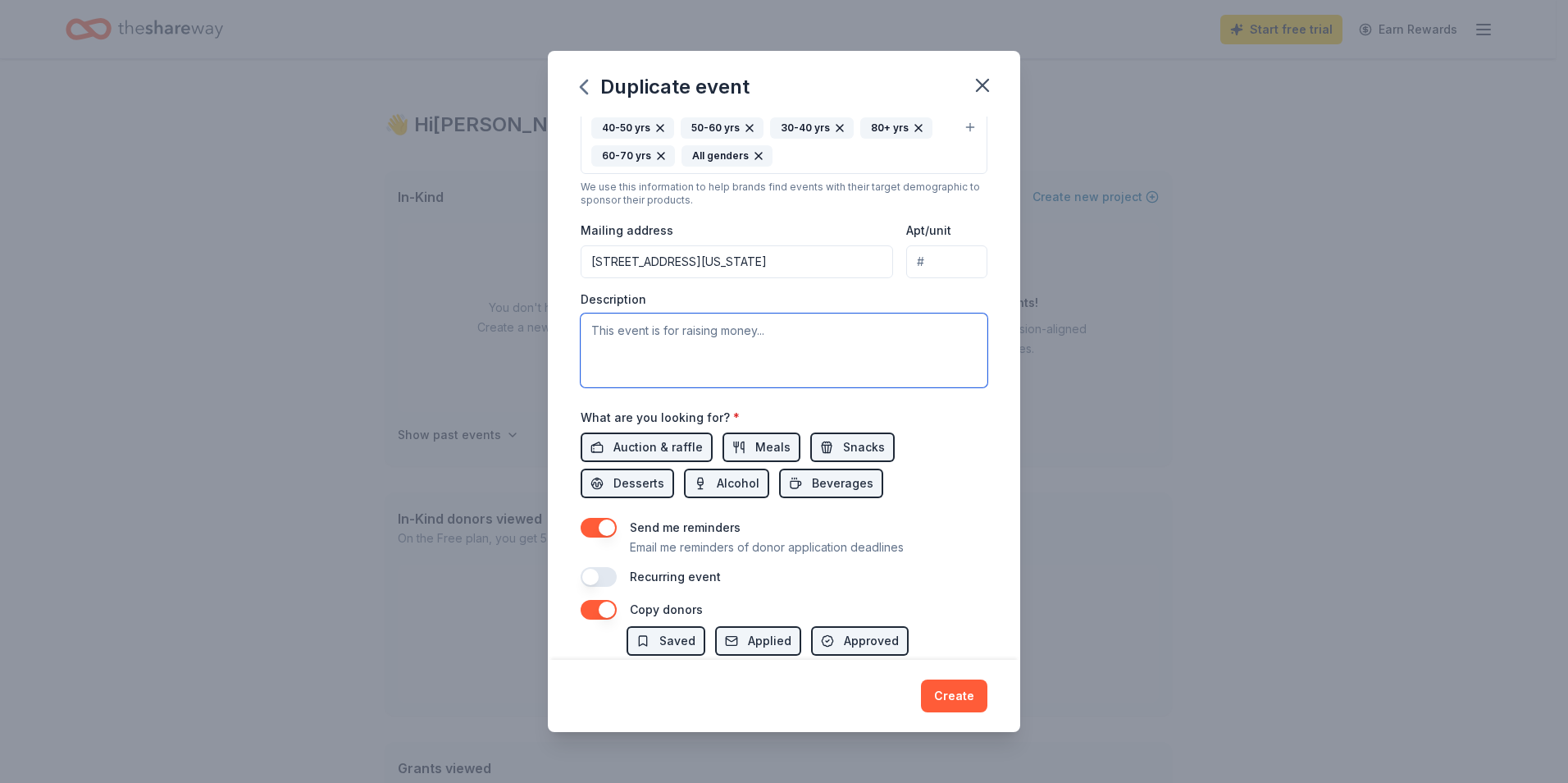
click at [712, 349] on textarea at bounding box center [784, 350] width 407 height 74
click at [641, 335] on textarea at bounding box center [784, 350] width 407 height 74
paste textarea "Gifts from Vision Dinner fuel Hill Country Daily Bread Ministries’ year-round w…"
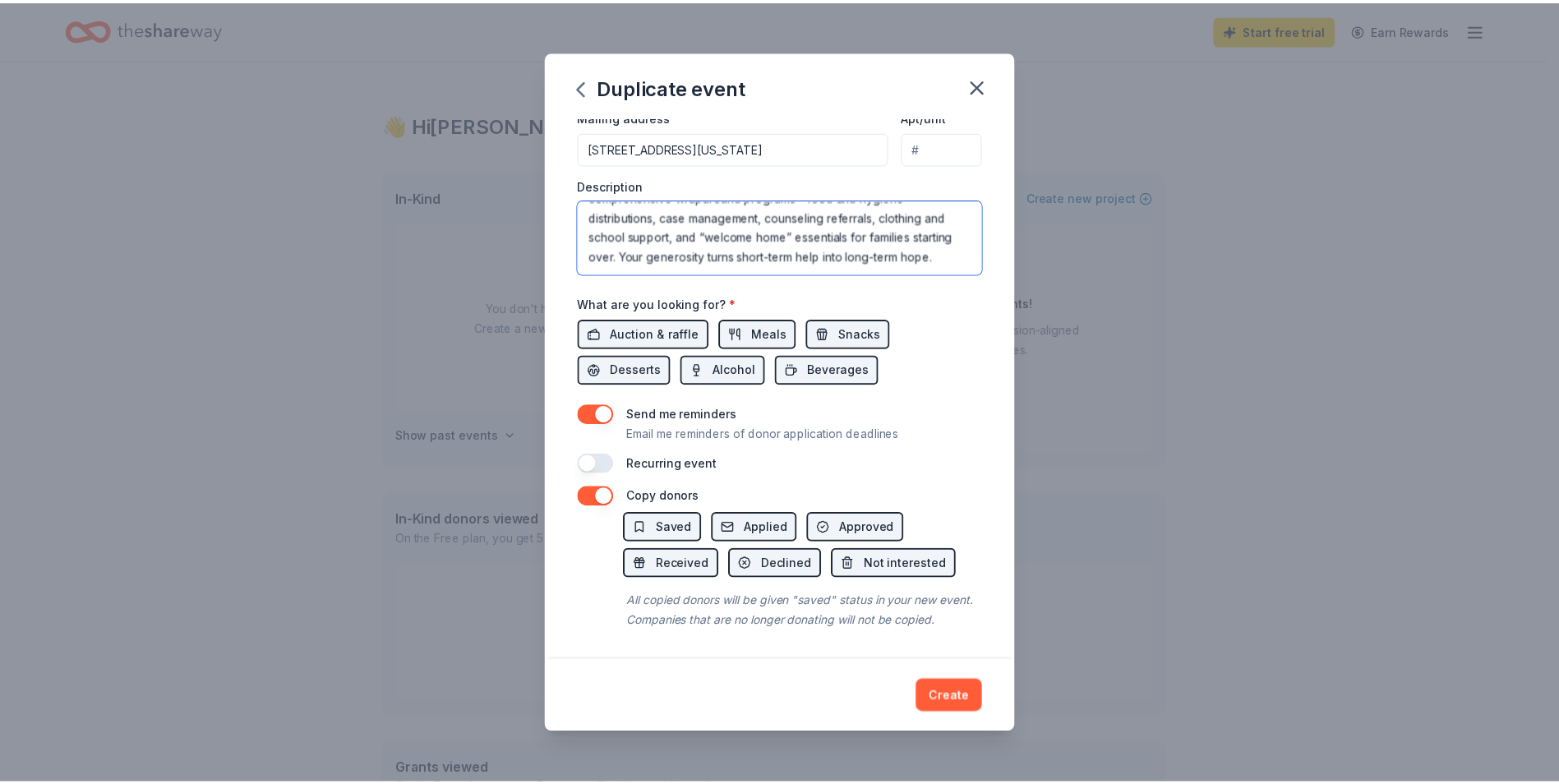
scroll to position [454, 0]
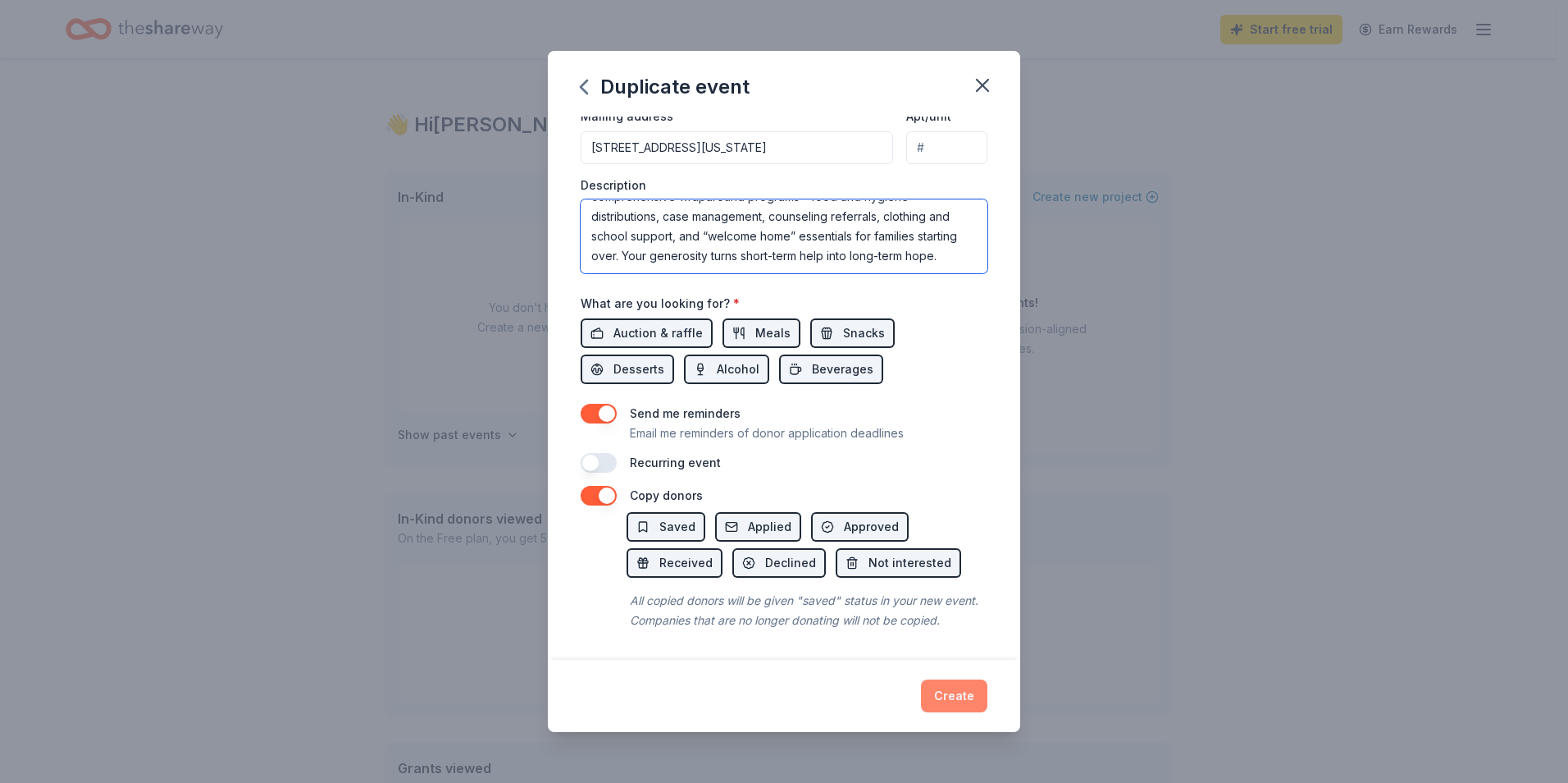
type textarea "Gifts from Vision Dinner fuel Hill Country Daily Bread Ministries’ year-round w…"
click at [968, 702] on button "Create" at bounding box center [954, 696] width 66 height 33
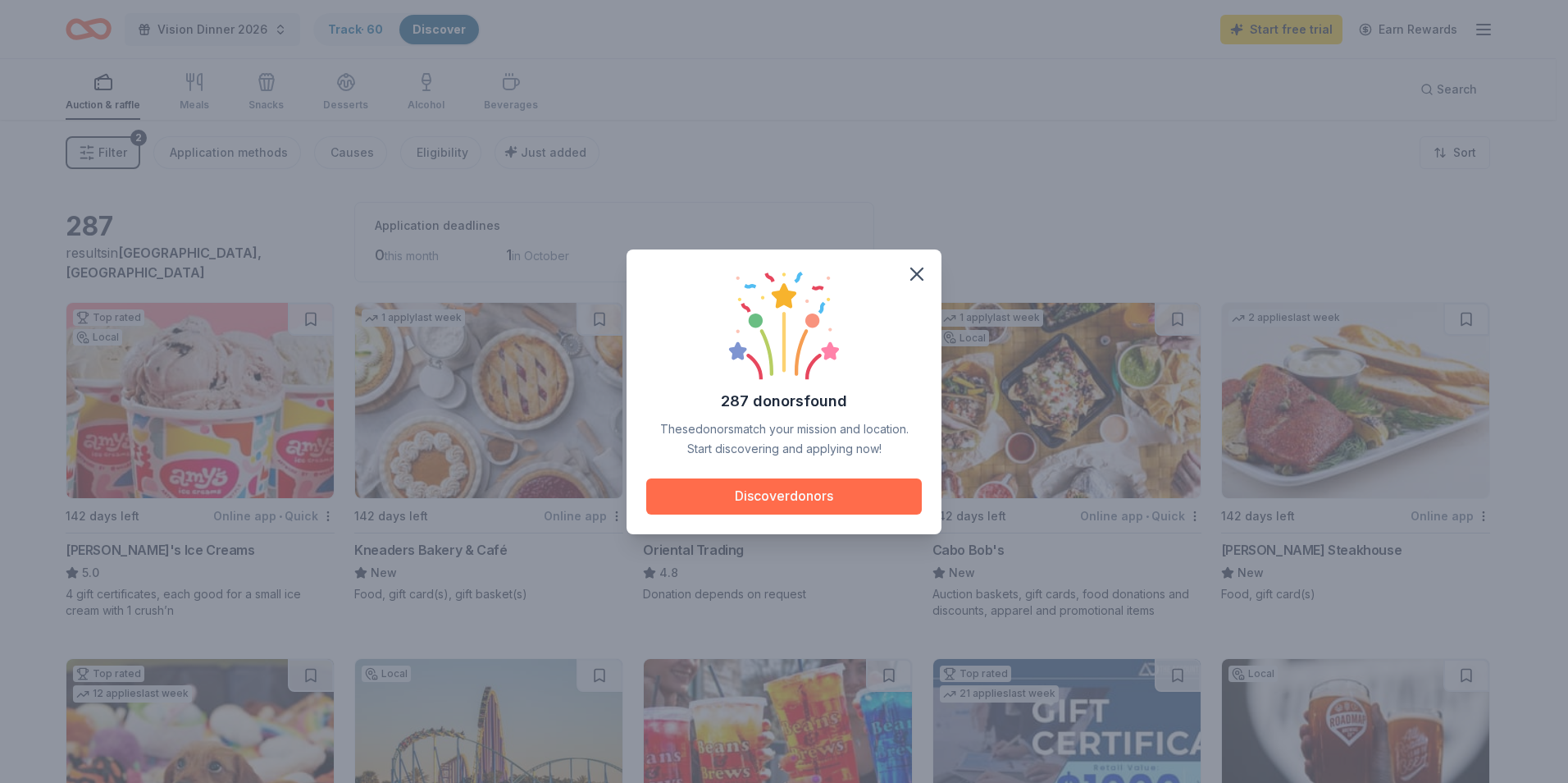
click at [816, 503] on button "Discover donors" at bounding box center [784, 496] width 276 height 36
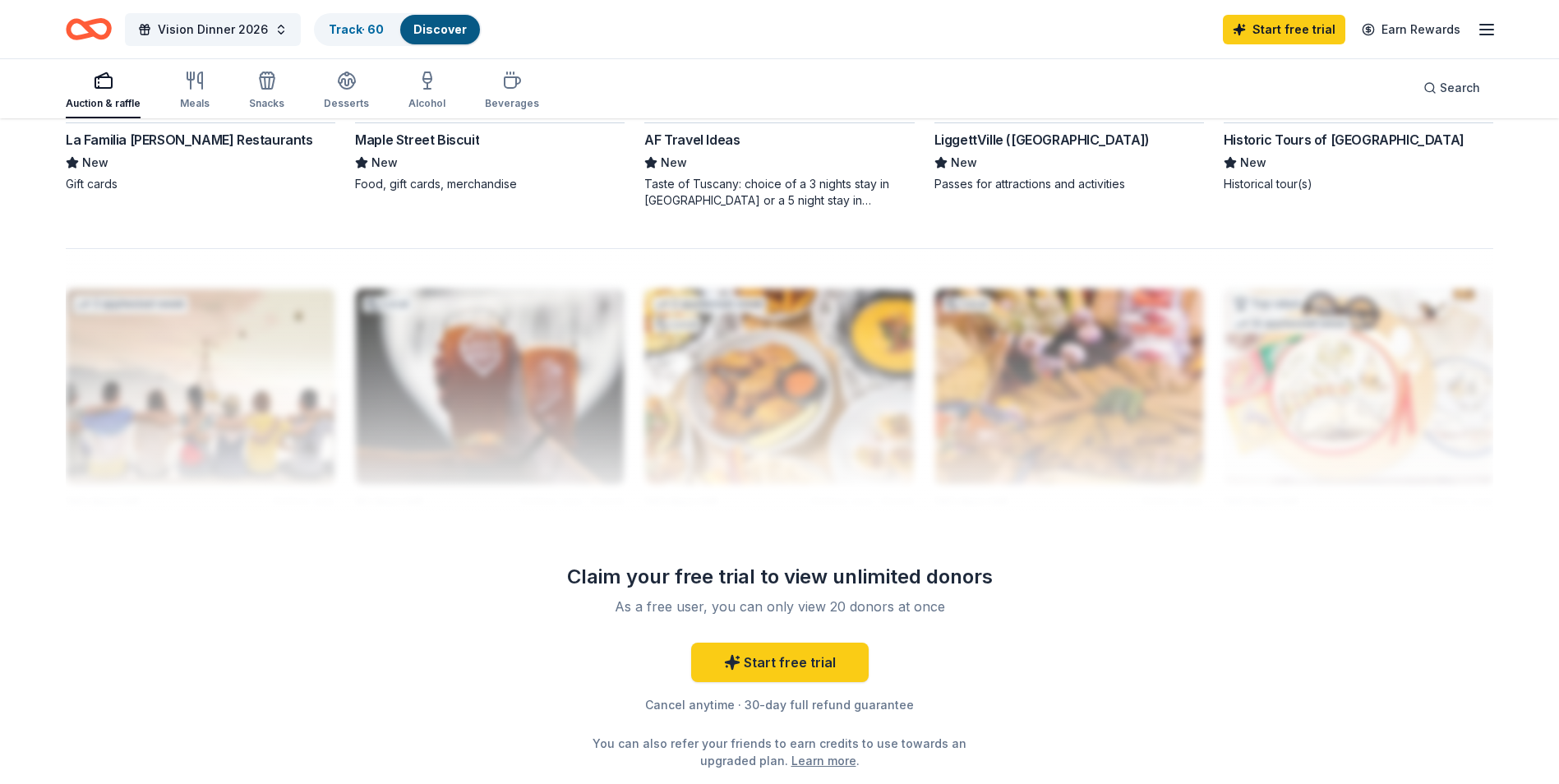
scroll to position [1275, 0]
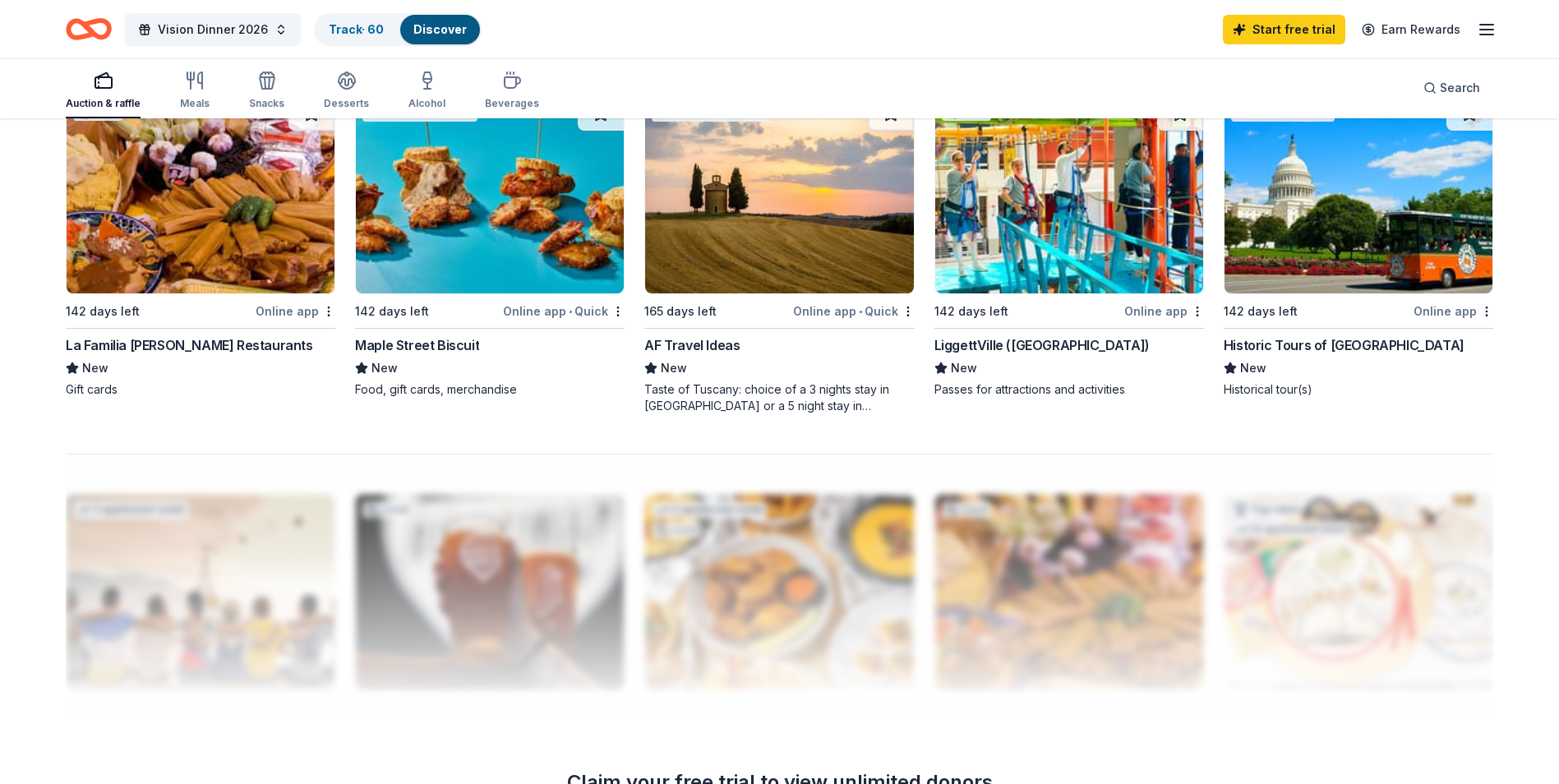
click at [690, 346] on div "AF Travel Ideas" at bounding box center [692, 345] width 96 height 19
click at [1284, 349] on div "Historic Tours of America" at bounding box center [1344, 345] width 241 height 19
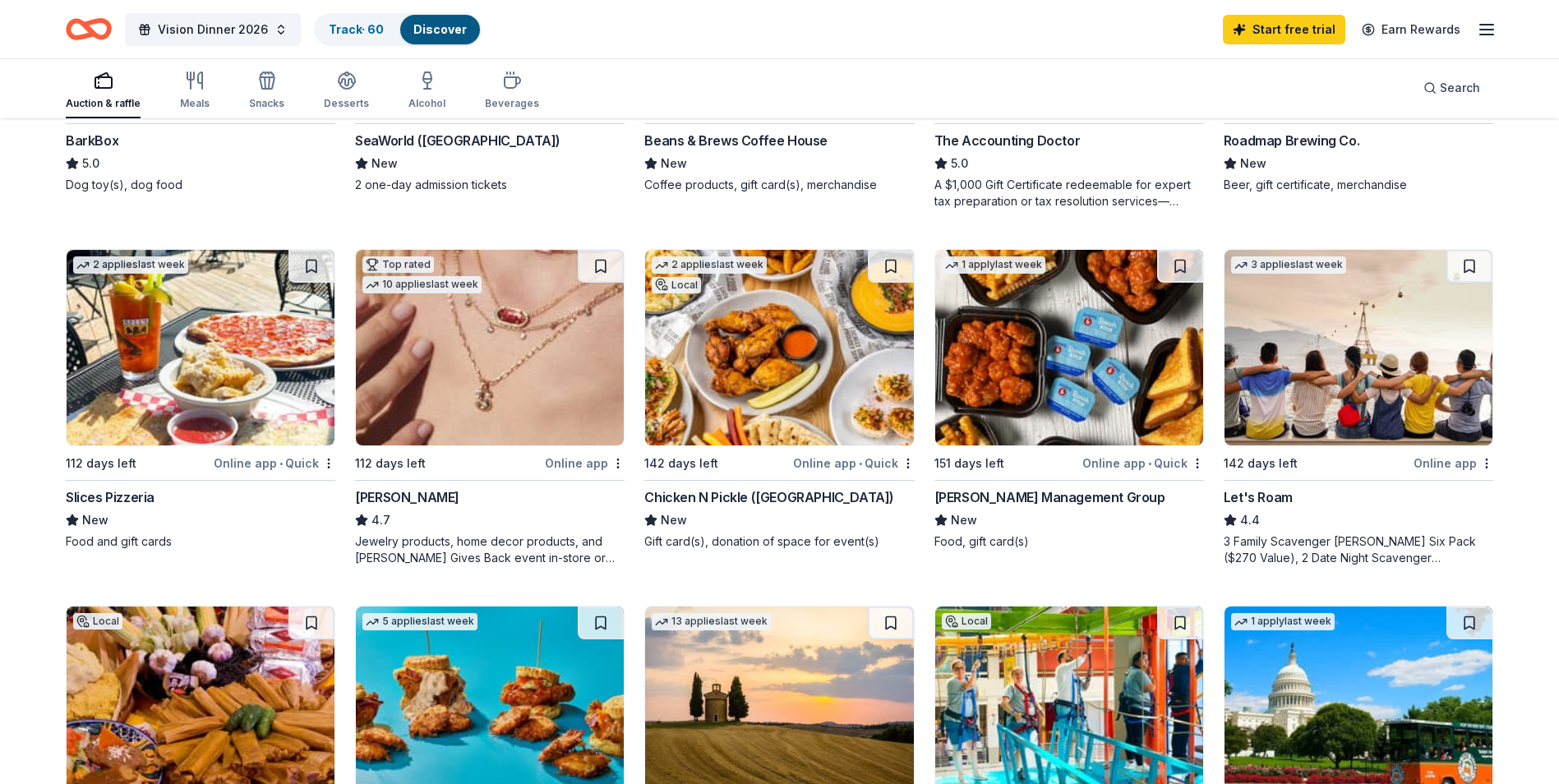
scroll to position [618, 0]
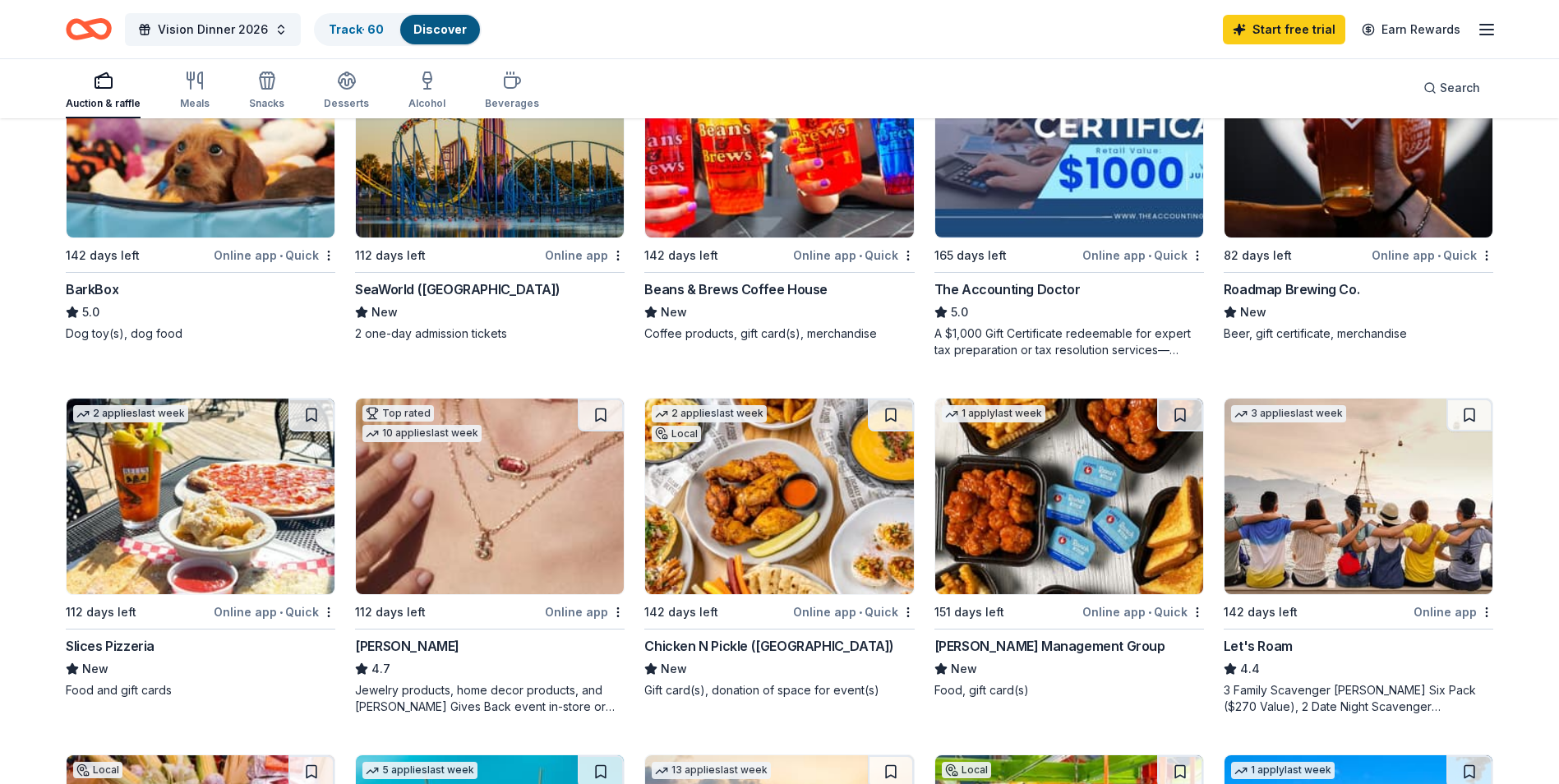
click at [1250, 642] on div "Let's Roam" at bounding box center [1258, 646] width 69 height 19
click at [94, 290] on div "BarkBox" at bounding box center [92, 289] width 52 height 19
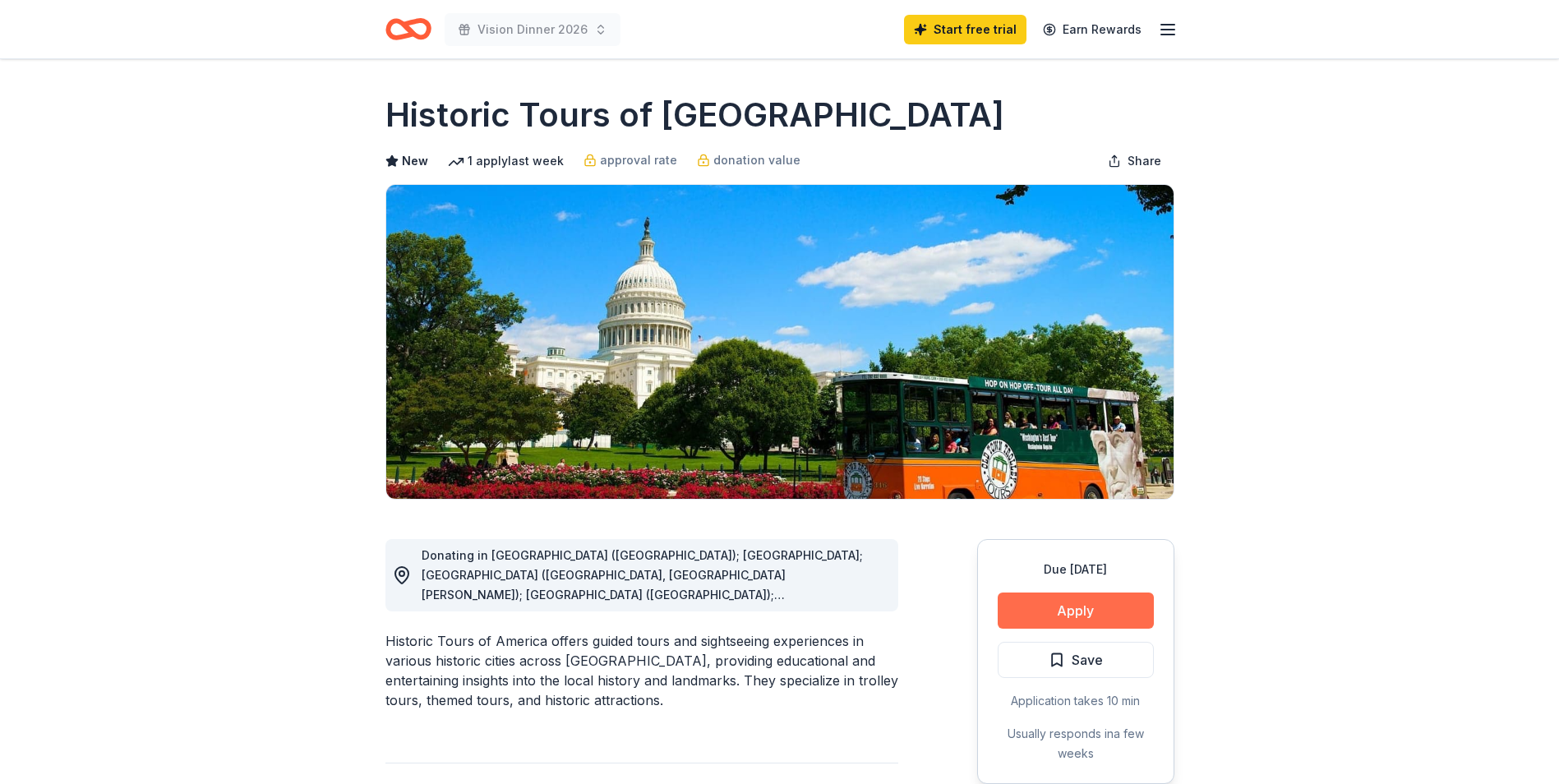
click at [1082, 602] on button "Apply" at bounding box center [1076, 609] width 156 height 36
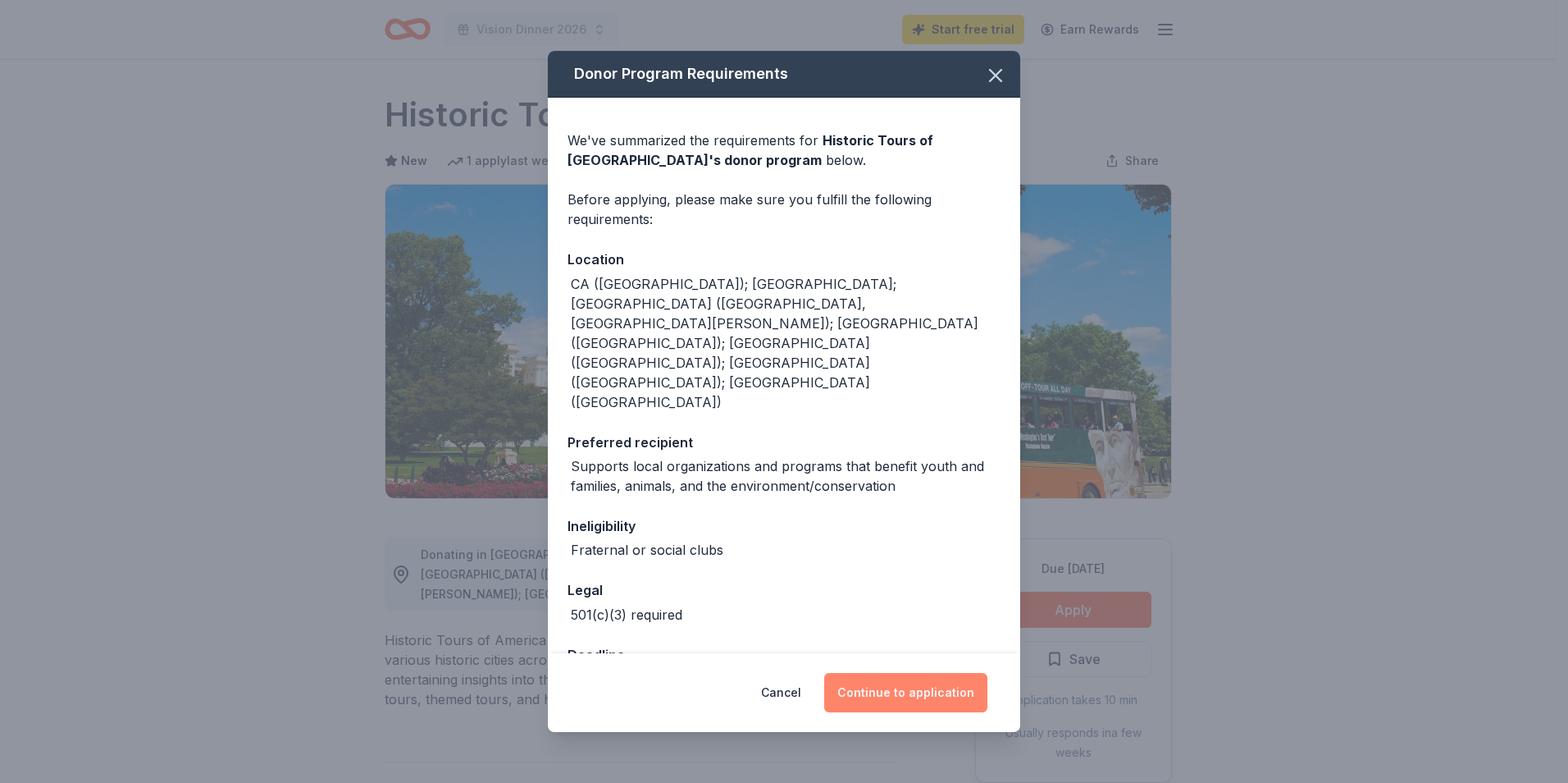
click at [940, 674] on button "Continue to application" at bounding box center [905, 692] width 163 height 40
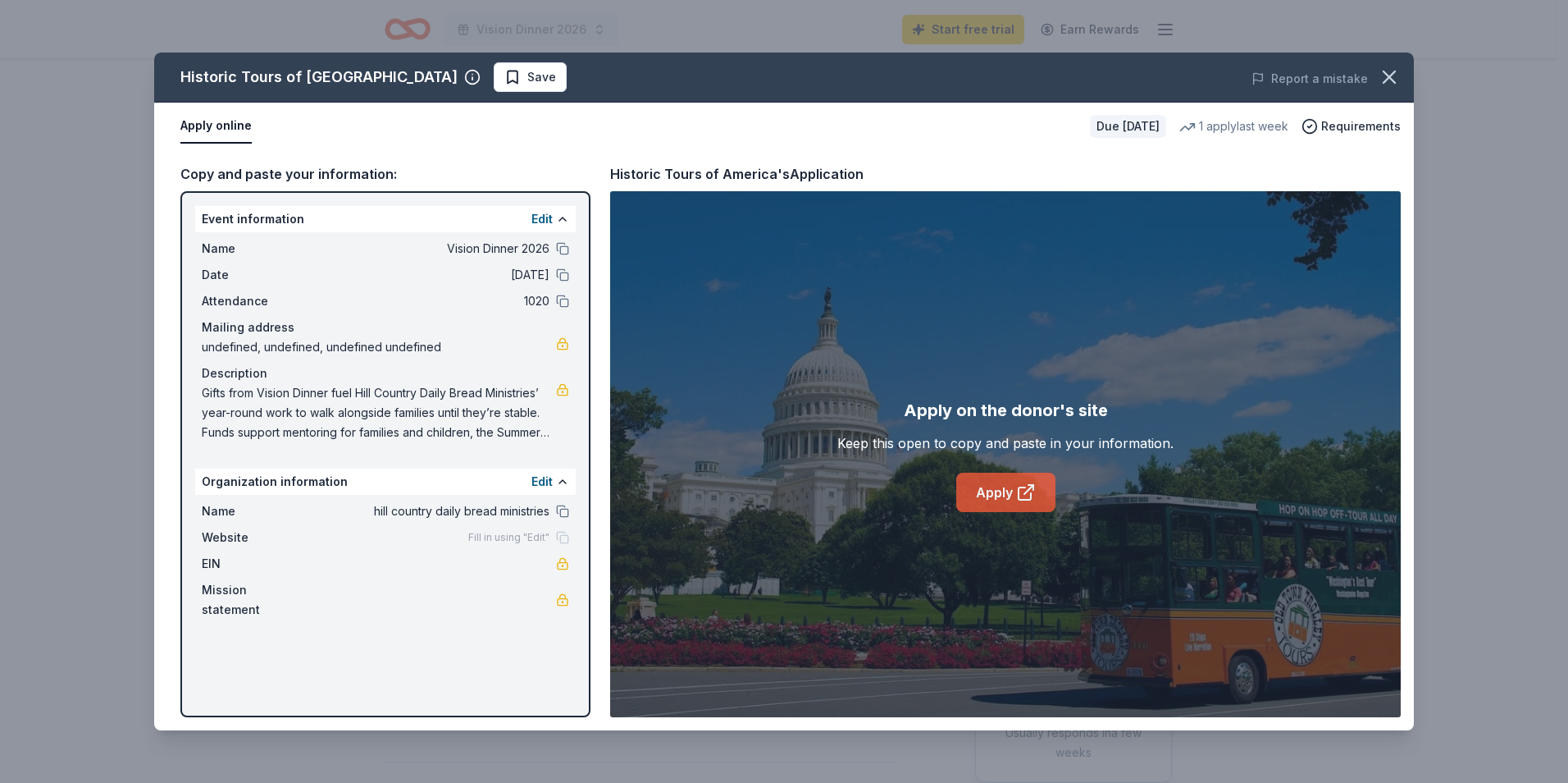
click at [982, 494] on link "Apply" at bounding box center [1005, 492] width 99 height 40
click at [1396, 74] on icon "button" at bounding box center [1389, 77] width 23 height 23
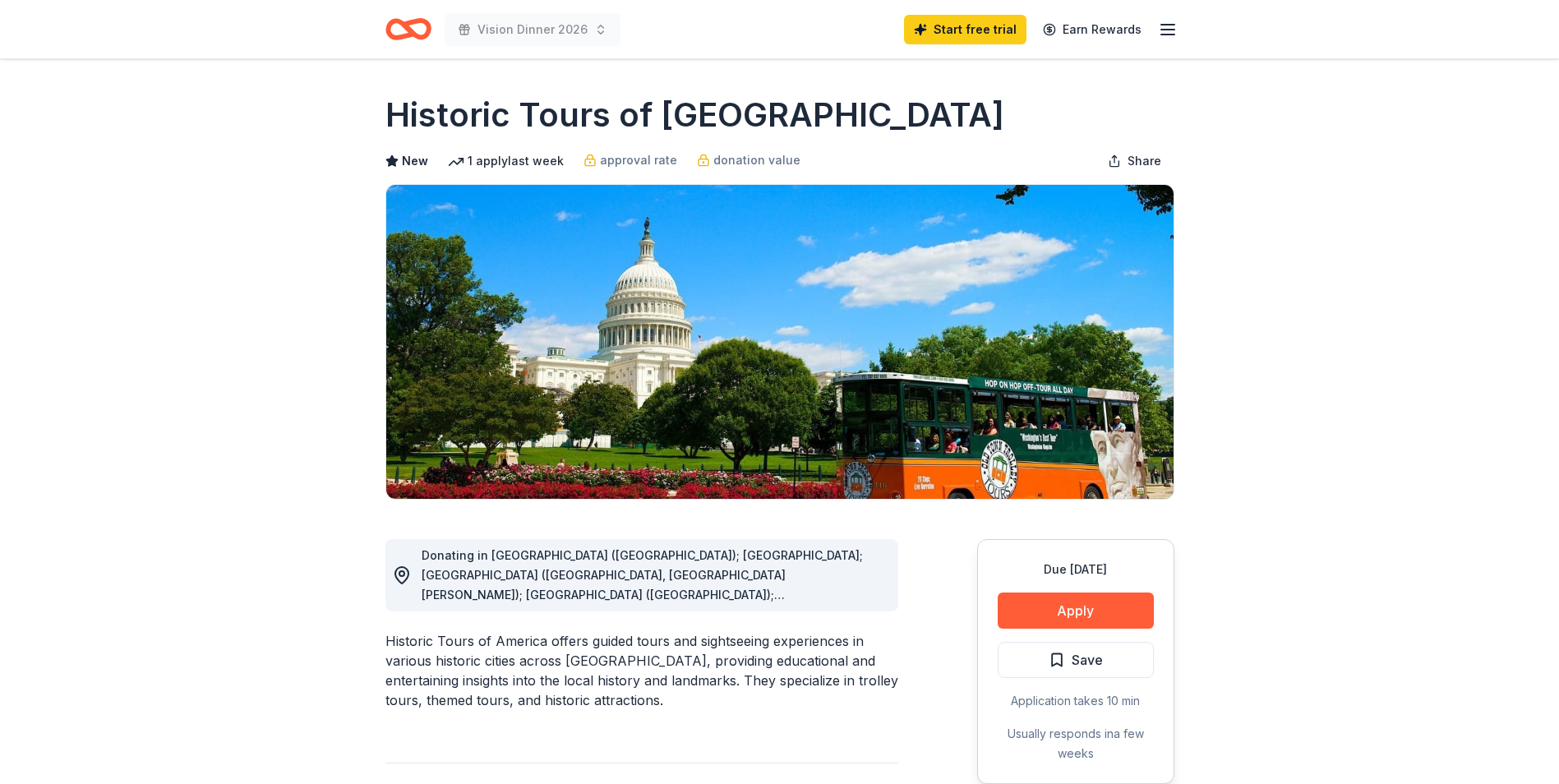
click at [410, 25] on icon "Home" at bounding box center [409, 29] width 46 height 39
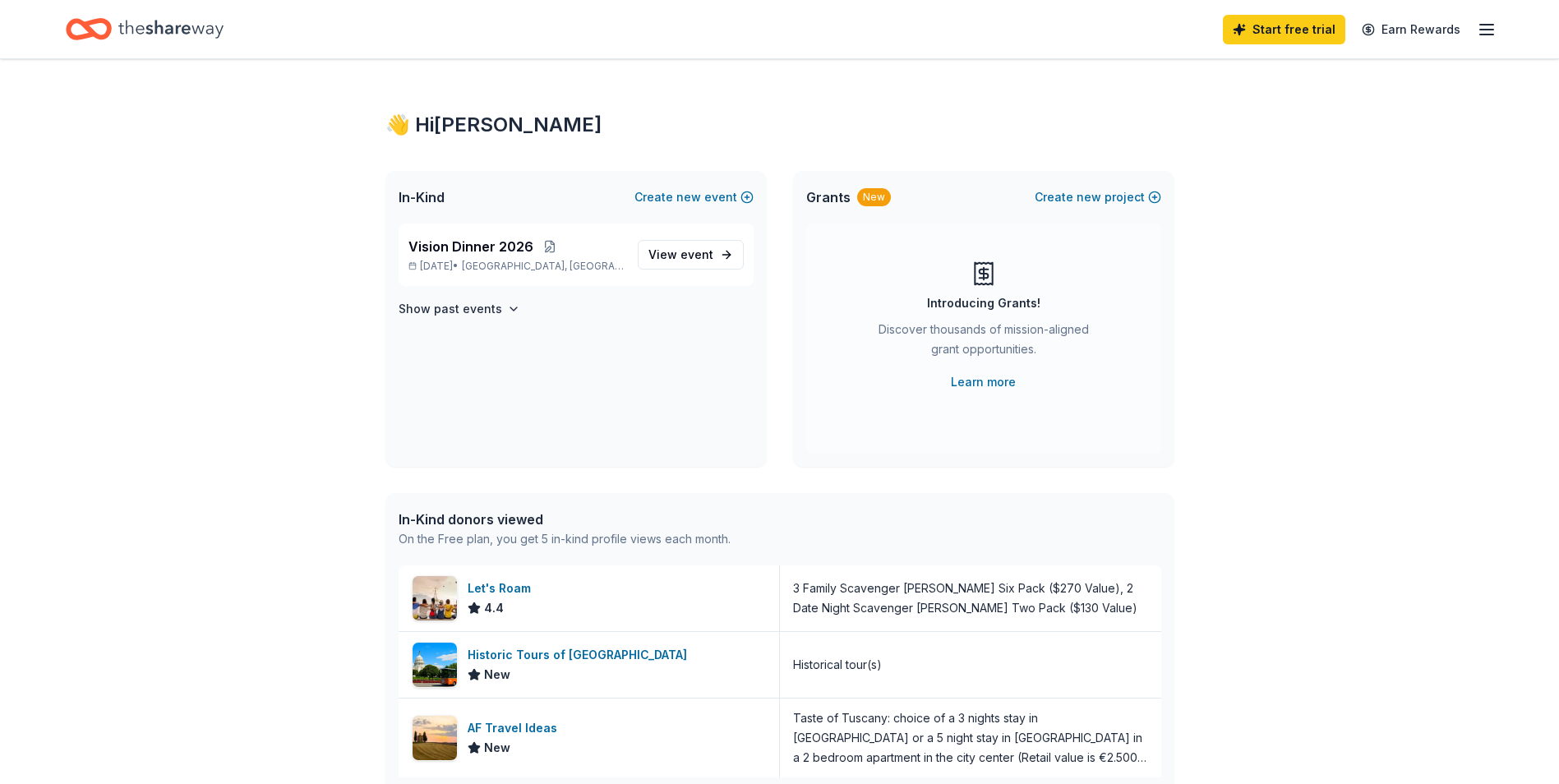
click at [490, 535] on div "On the Free plan, you get 5 in-kind profile views each month." at bounding box center [565, 539] width 332 height 19
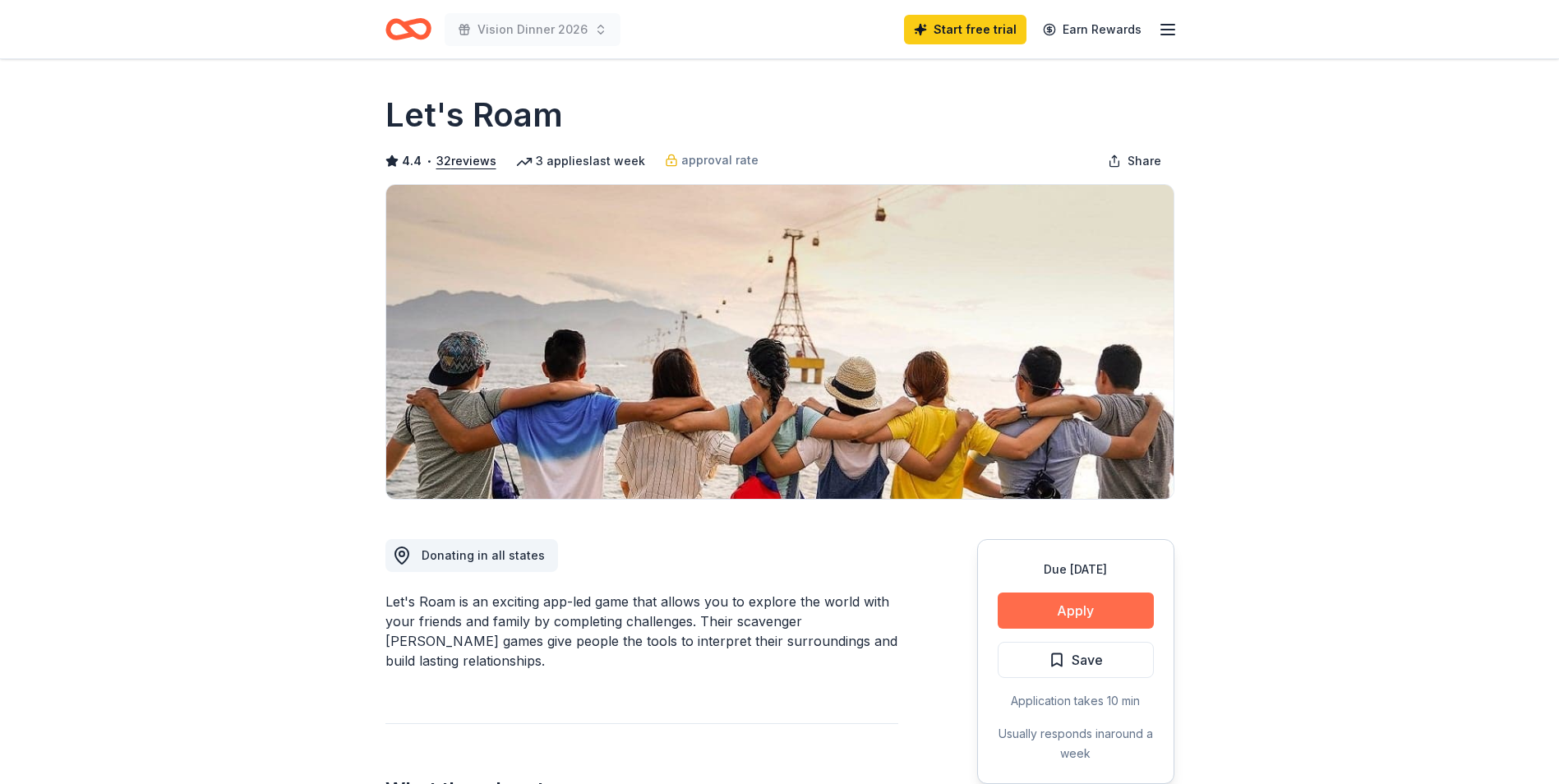
click at [1073, 615] on button "Apply" at bounding box center [1076, 609] width 156 height 36
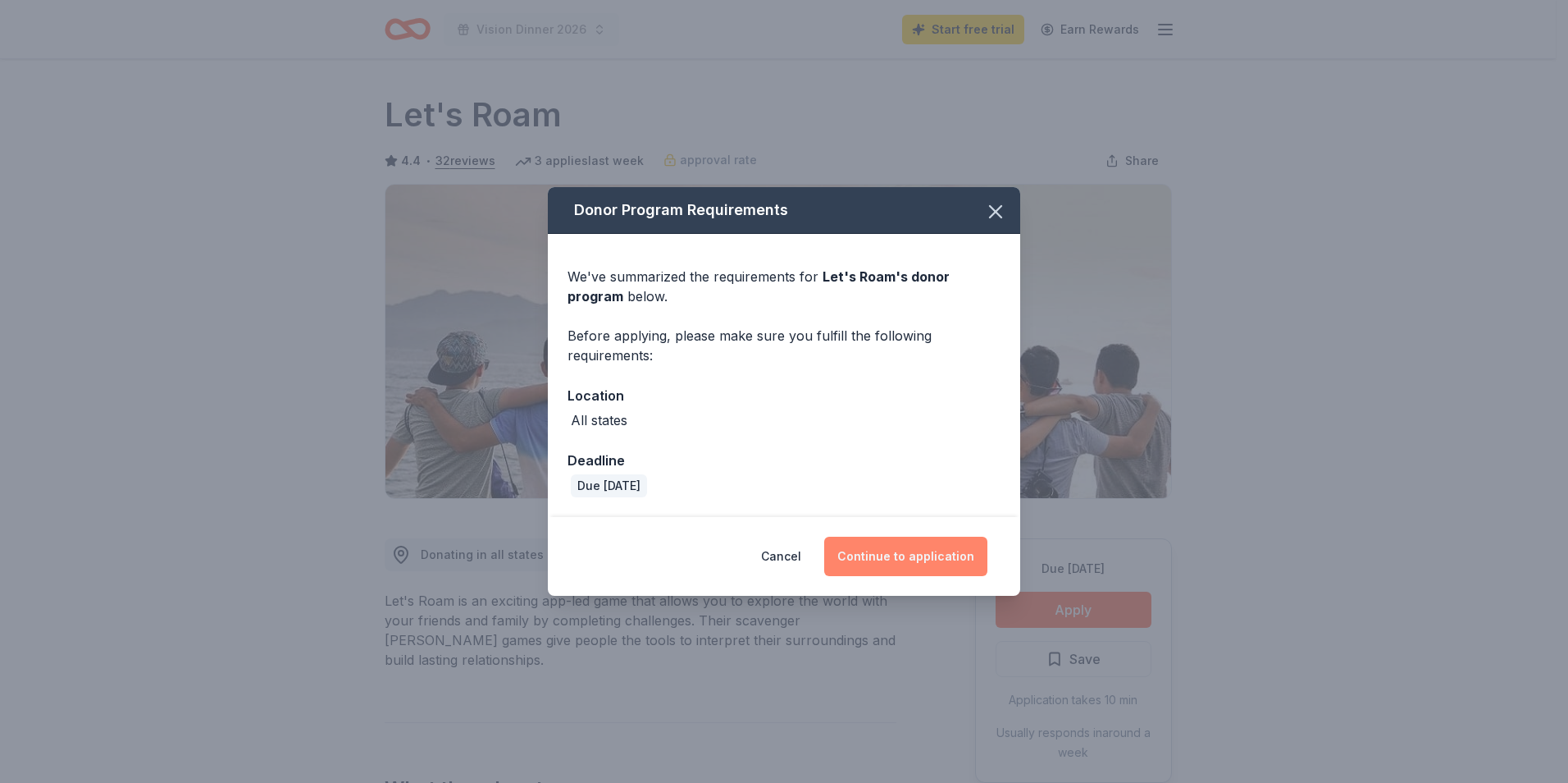
click at [913, 552] on button "Continue to application" at bounding box center [905, 555] width 163 height 40
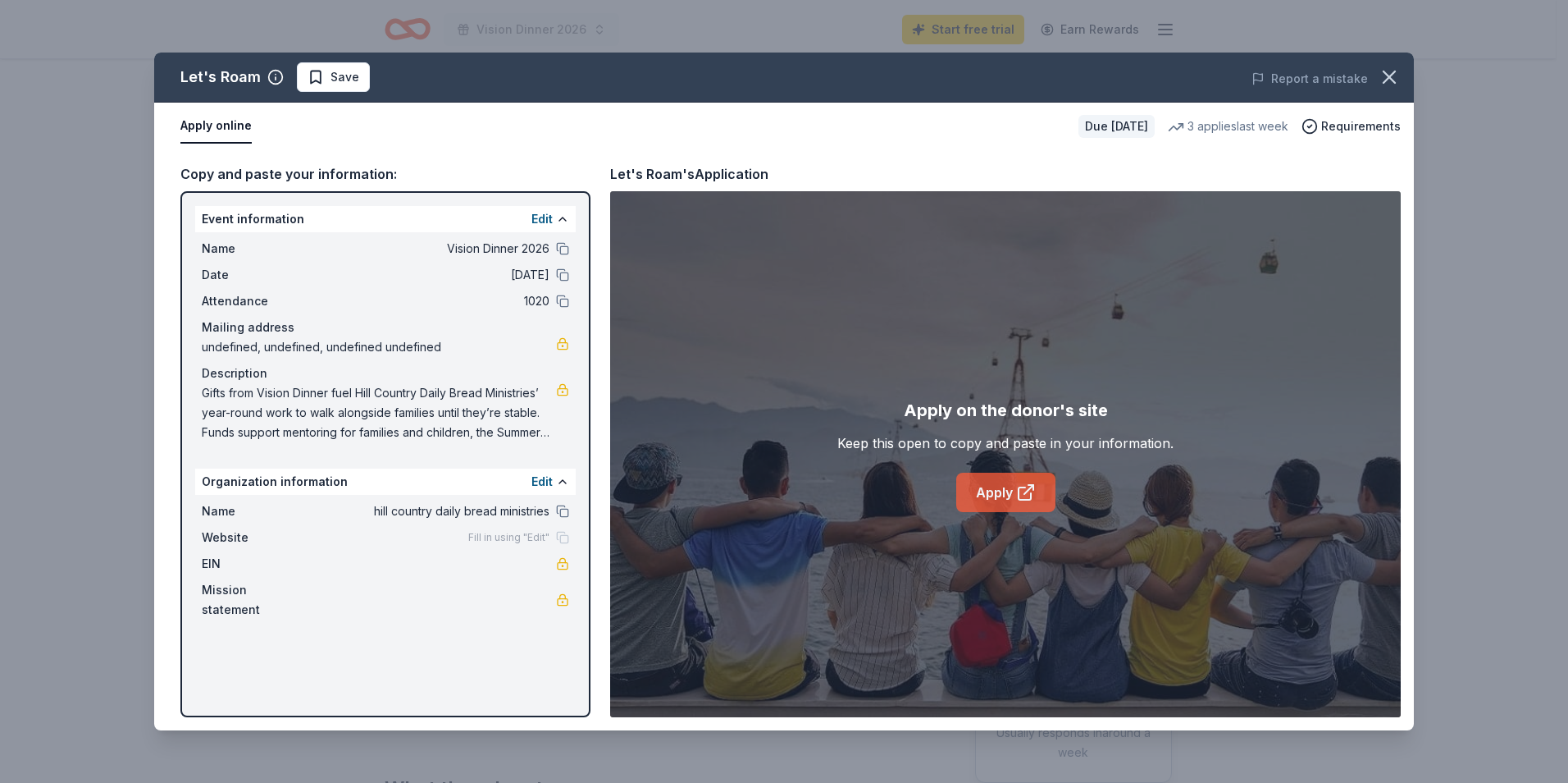
click at [1029, 497] on icon at bounding box center [1025, 492] width 19 height 19
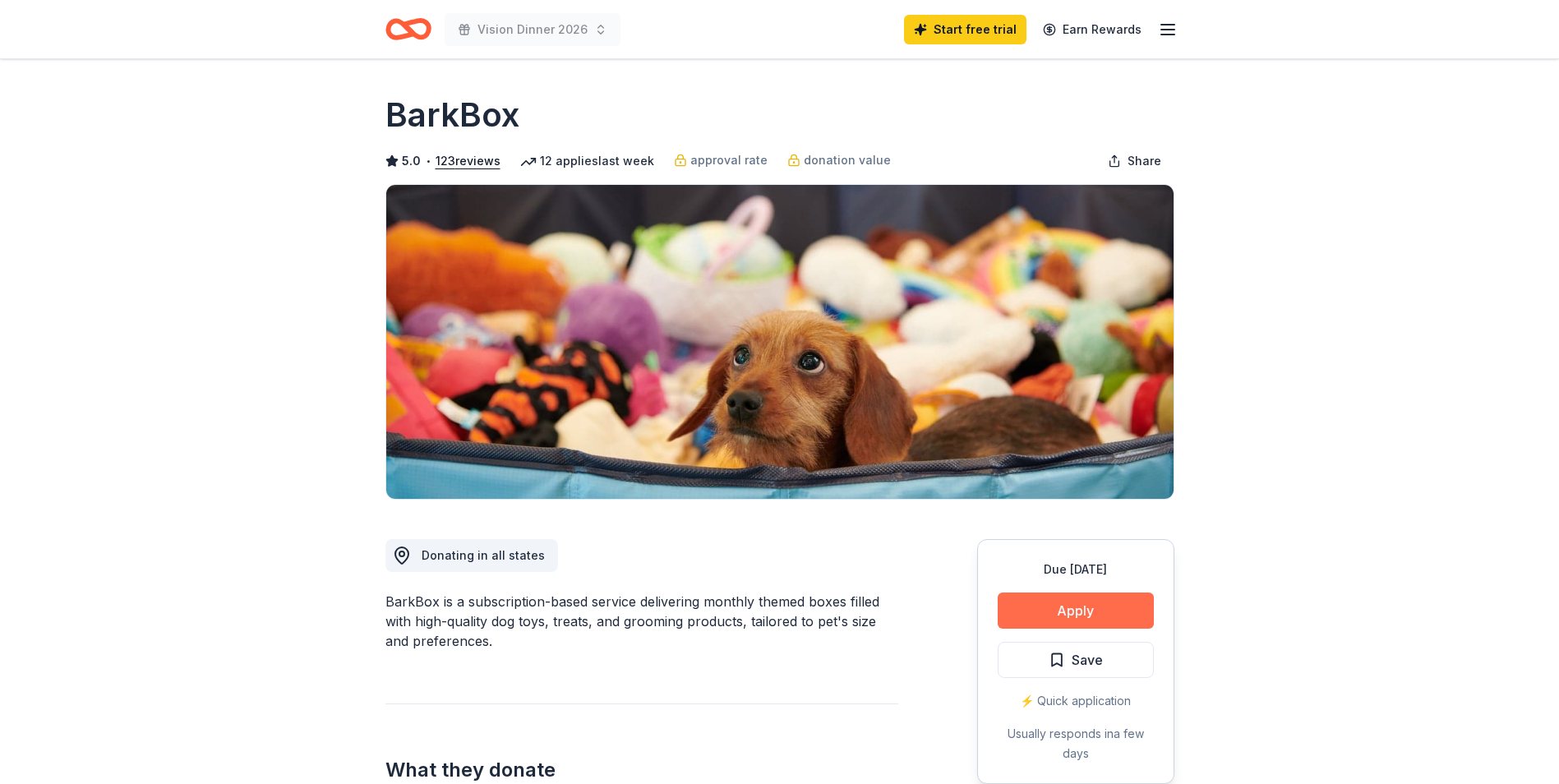
click at [1110, 622] on button "Apply" at bounding box center [1076, 609] width 156 height 36
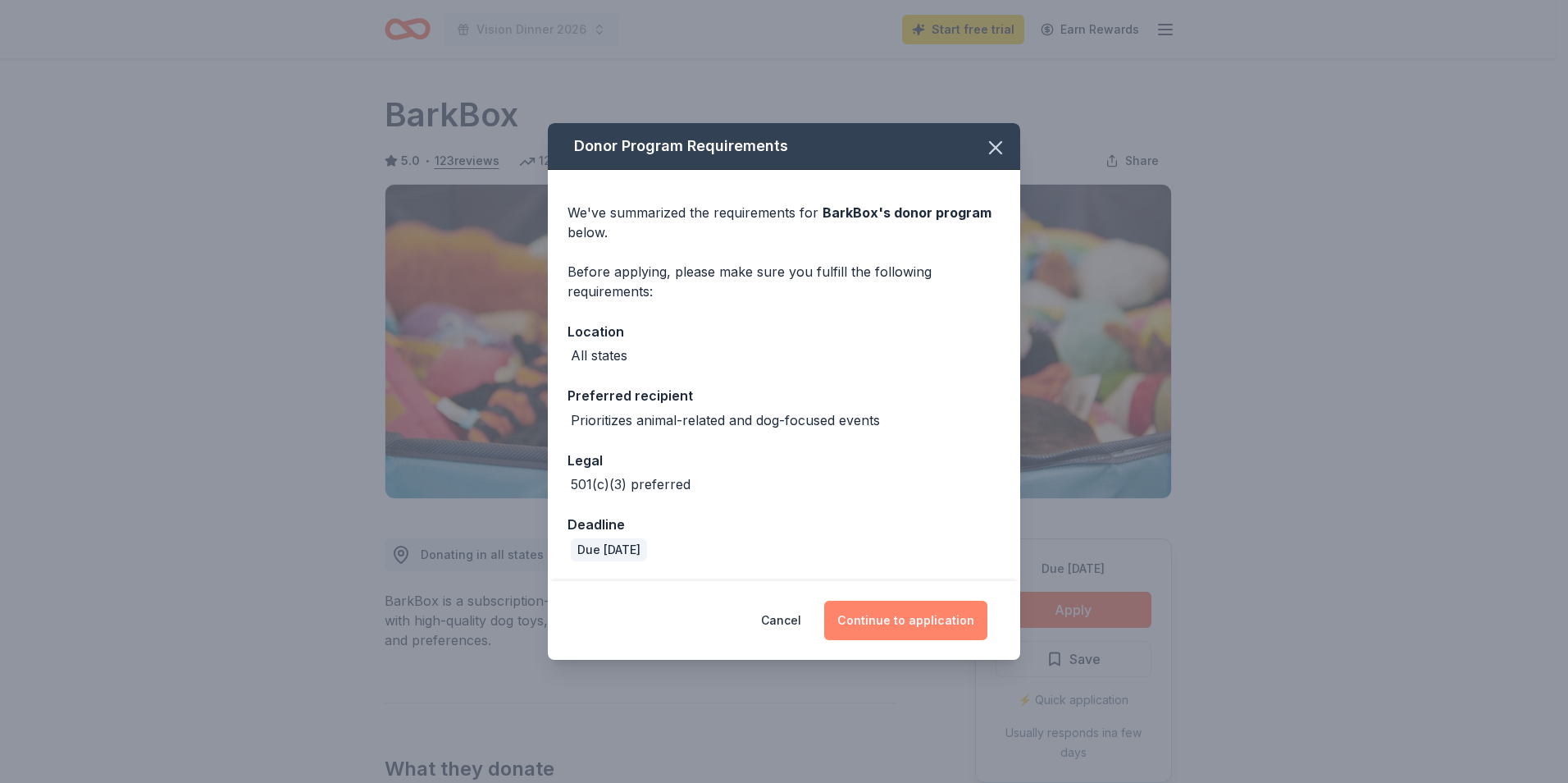
click at [890, 620] on button "Continue to application" at bounding box center [905, 620] width 163 height 40
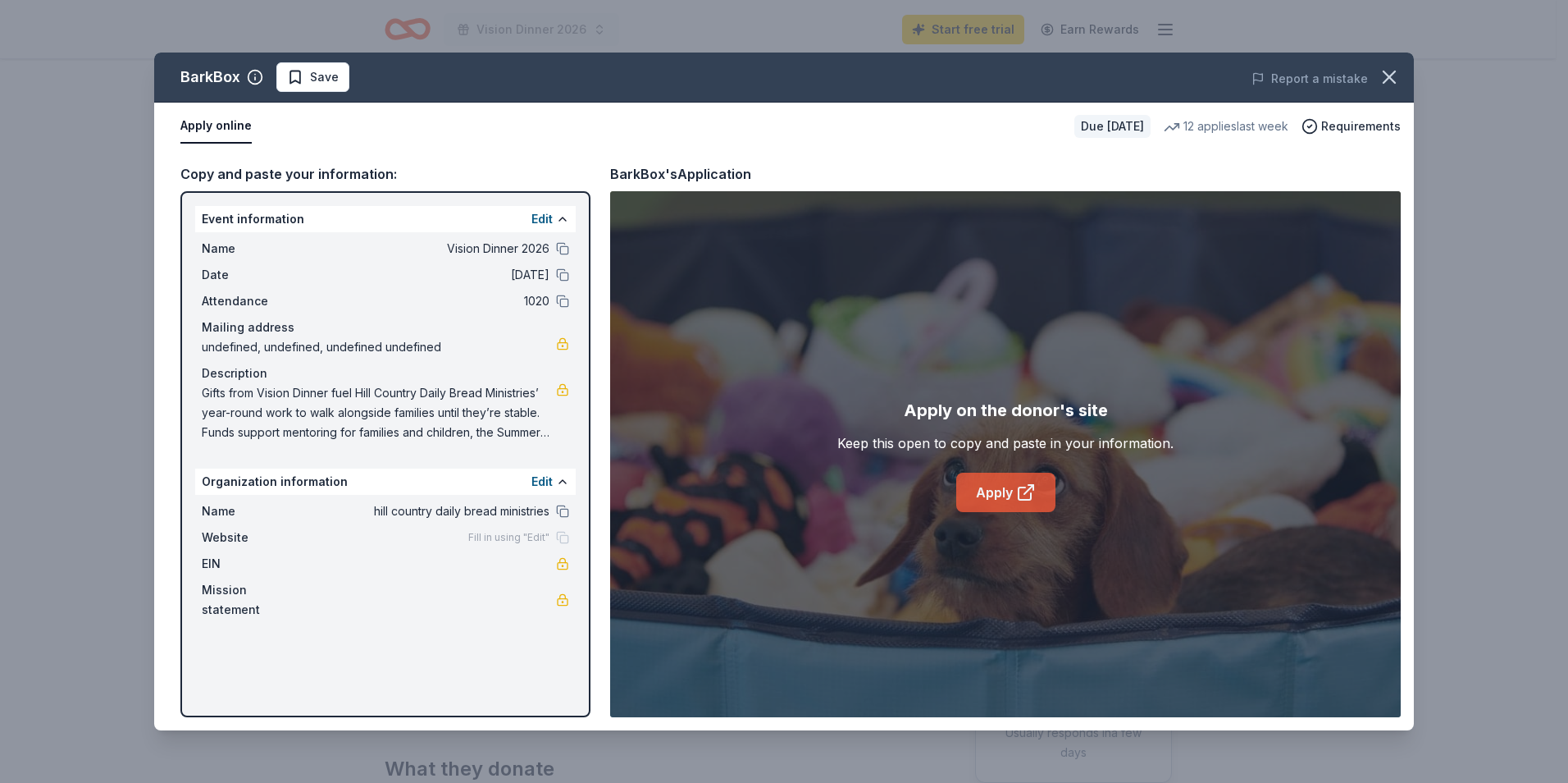
click at [988, 496] on link "Apply" at bounding box center [1005, 492] width 99 height 40
